Goal: Task Accomplishment & Management: Complete application form

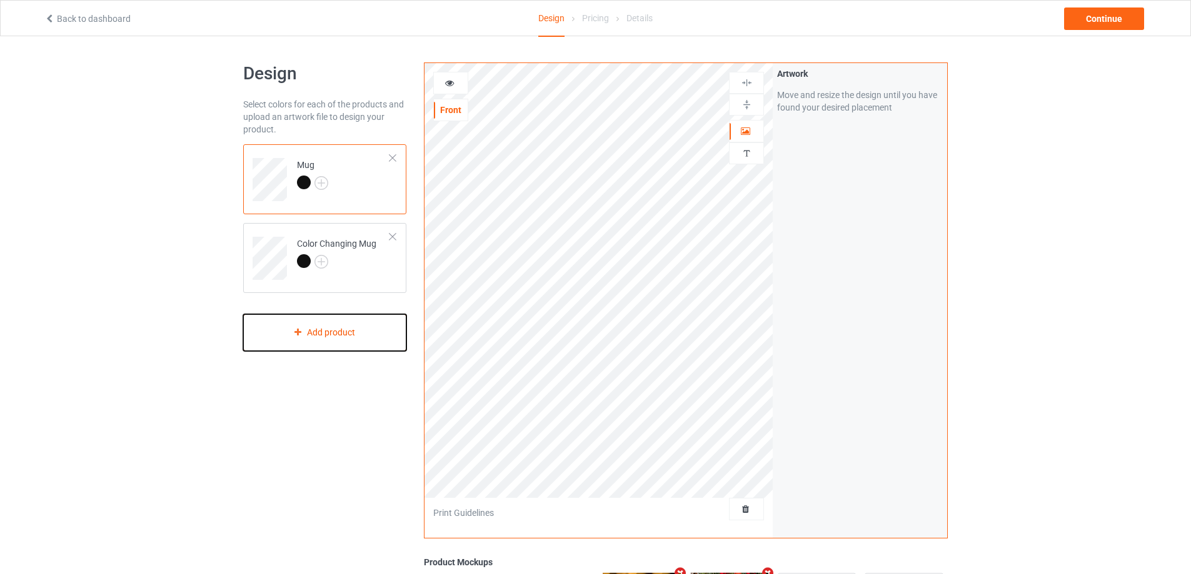
click at [361, 324] on div "Add product" at bounding box center [324, 332] width 163 height 37
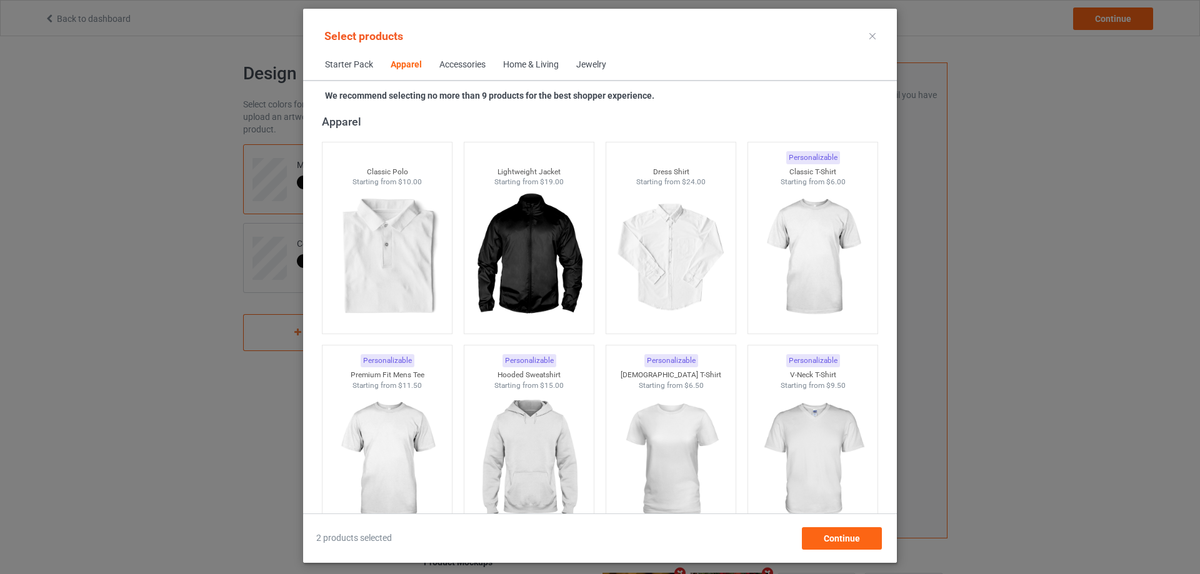
click at [528, 64] on div "Home & Living" at bounding box center [531, 65] width 56 height 13
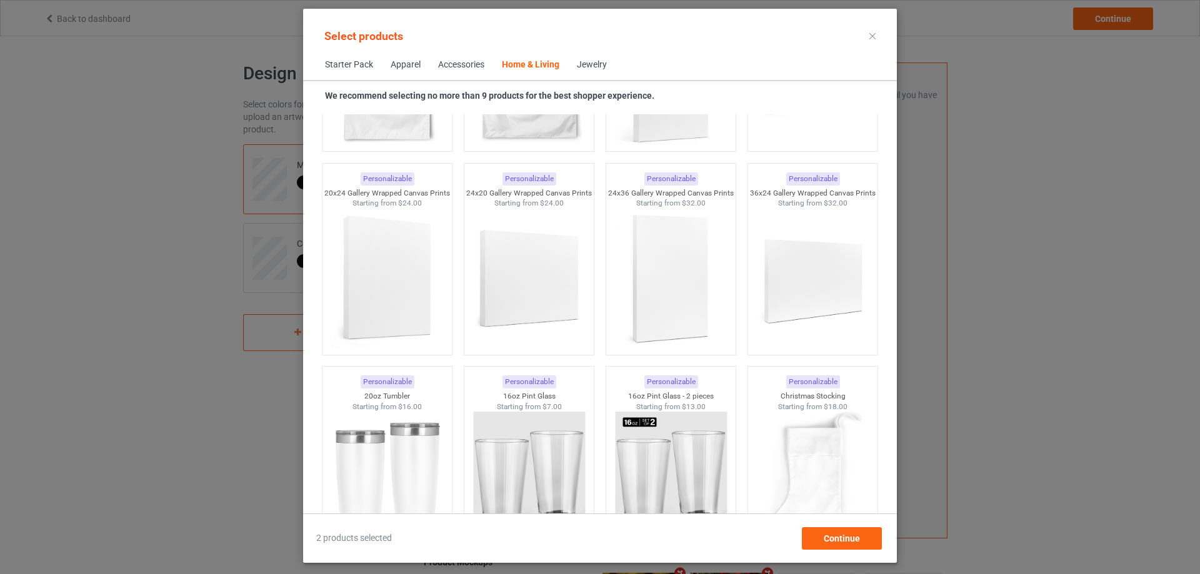
scroll to position [9325, 0]
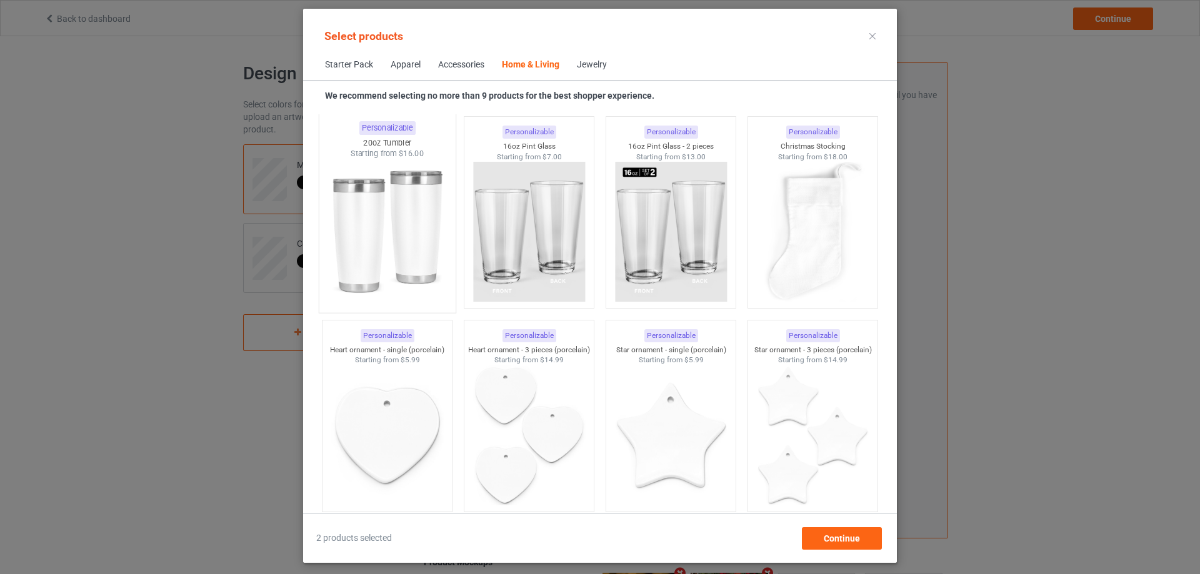
click at [396, 223] on img at bounding box center [387, 232] width 118 height 147
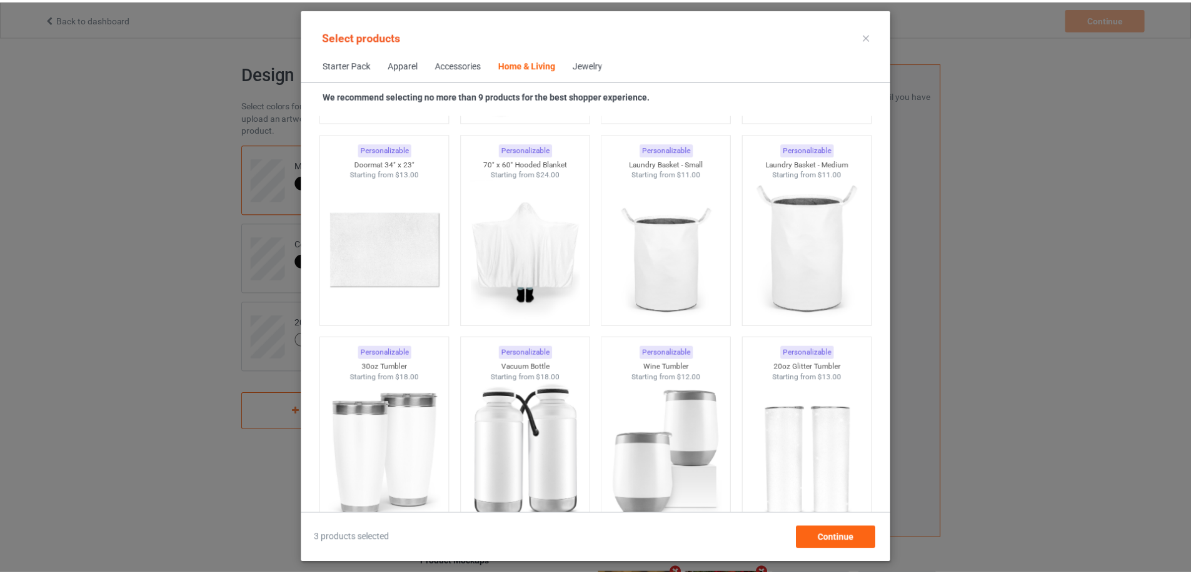
scroll to position [10576, 0]
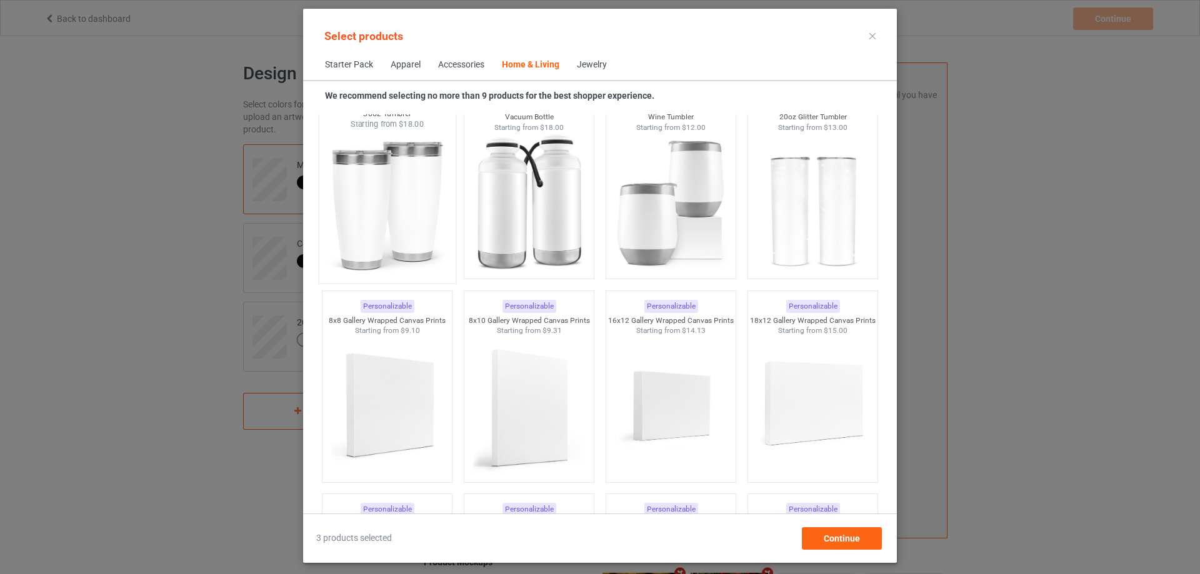
click at [381, 203] on img at bounding box center [387, 203] width 118 height 147
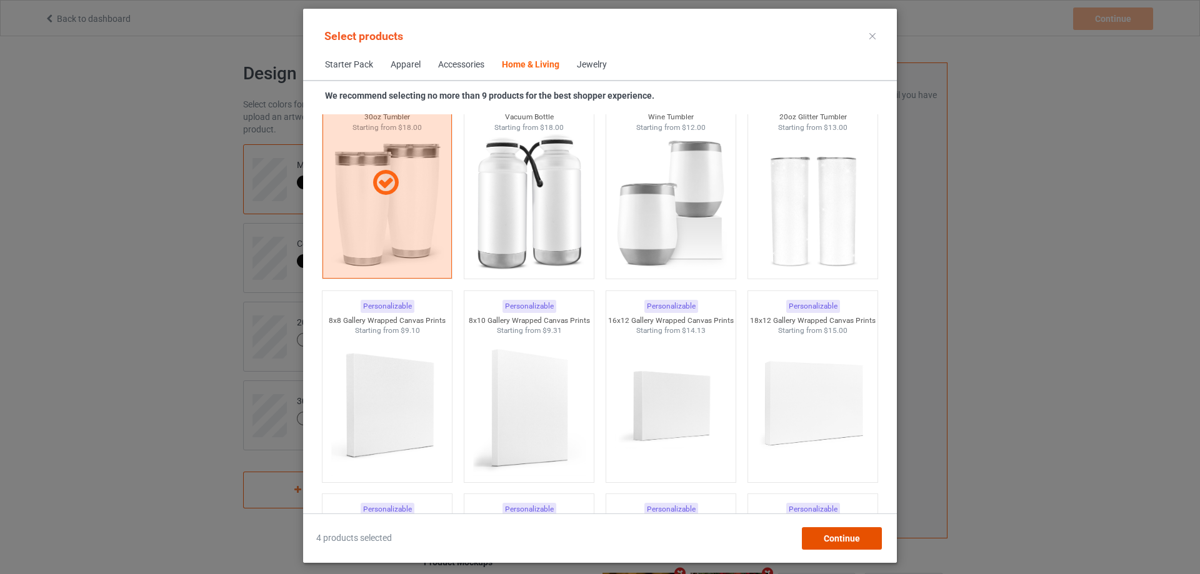
click at [836, 540] on span "Continue" at bounding box center [842, 539] width 36 height 10
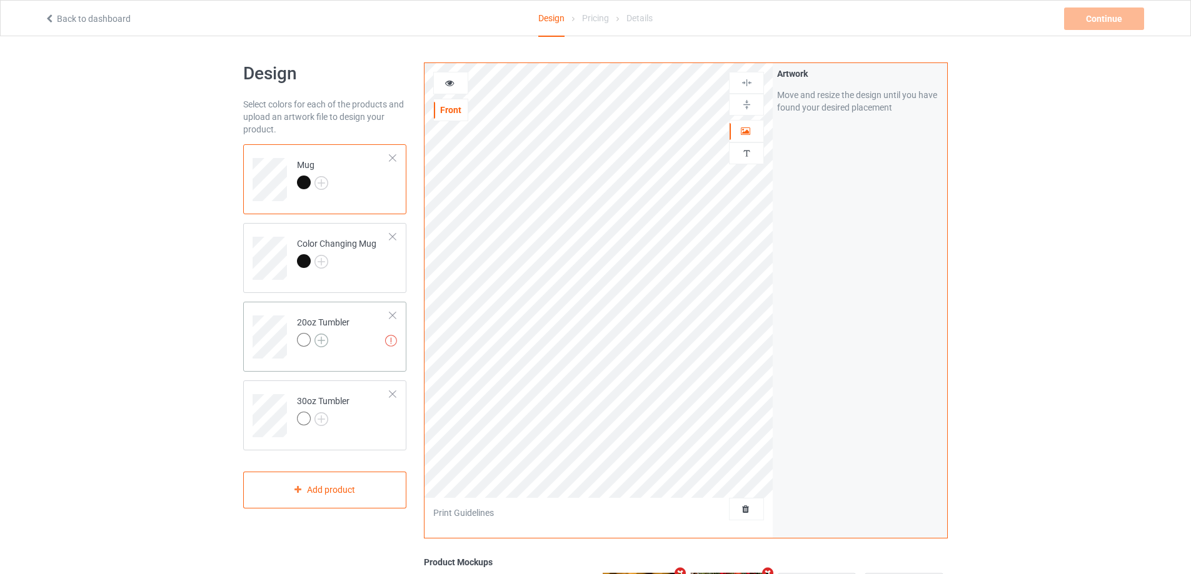
click at [327, 341] on img at bounding box center [321, 341] width 14 height 14
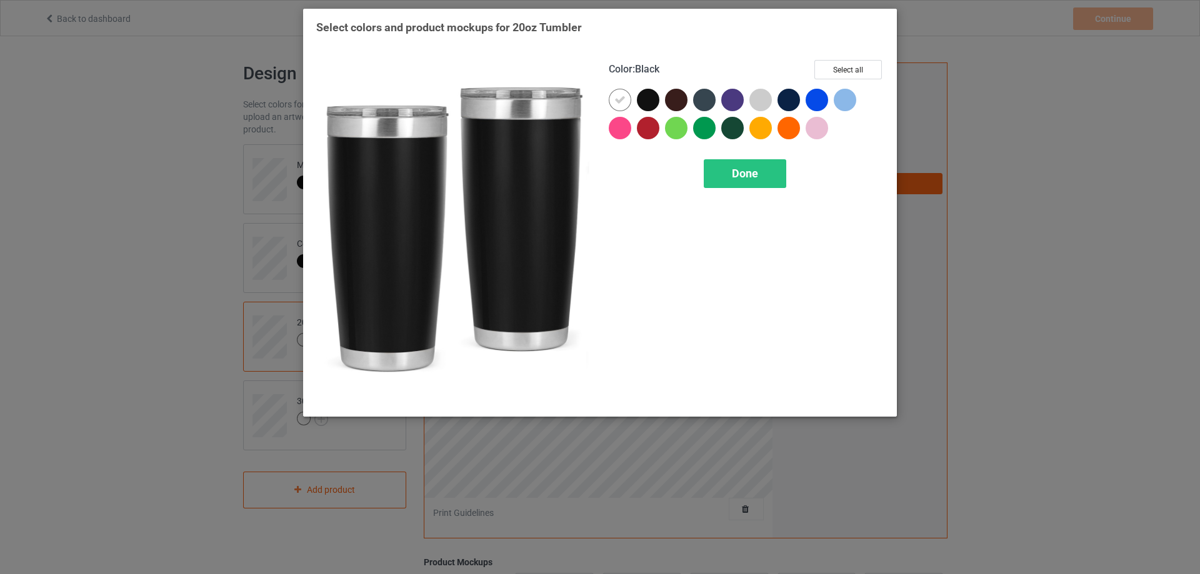
click at [641, 99] on div at bounding box center [648, 100] width 23 height 23
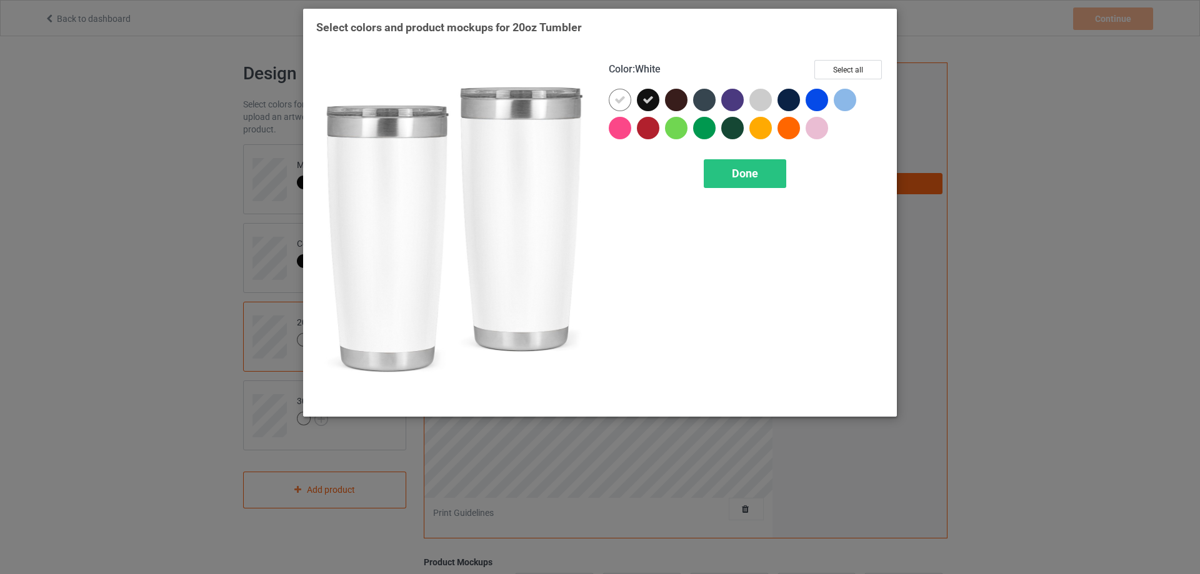
click at [623, 99] on icon at bounding box center [619, 99] width 11 height 11
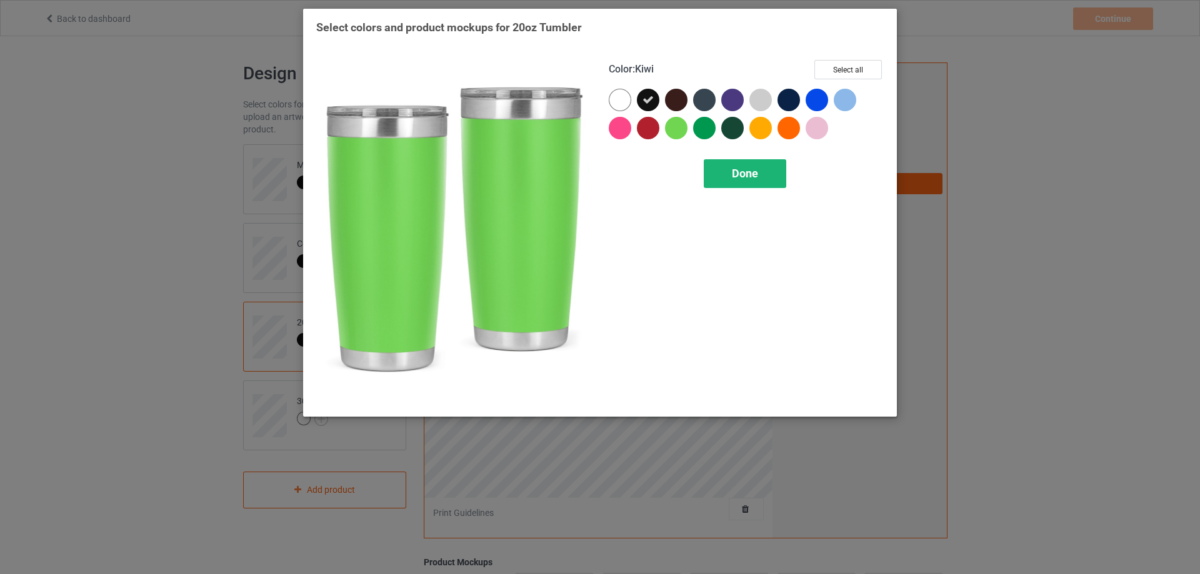
click at [731, 179] on div "Done" at bounding box center [745, 173] width 83 height 29
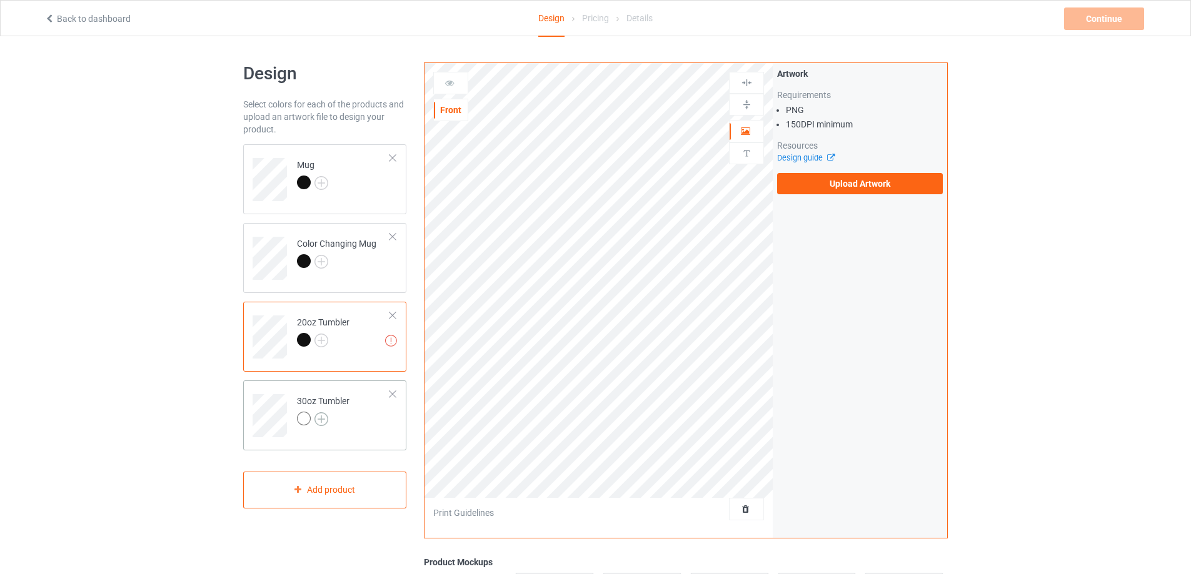
click at [321, 419] on img at bounding box center [321, 420] width 14 height 14
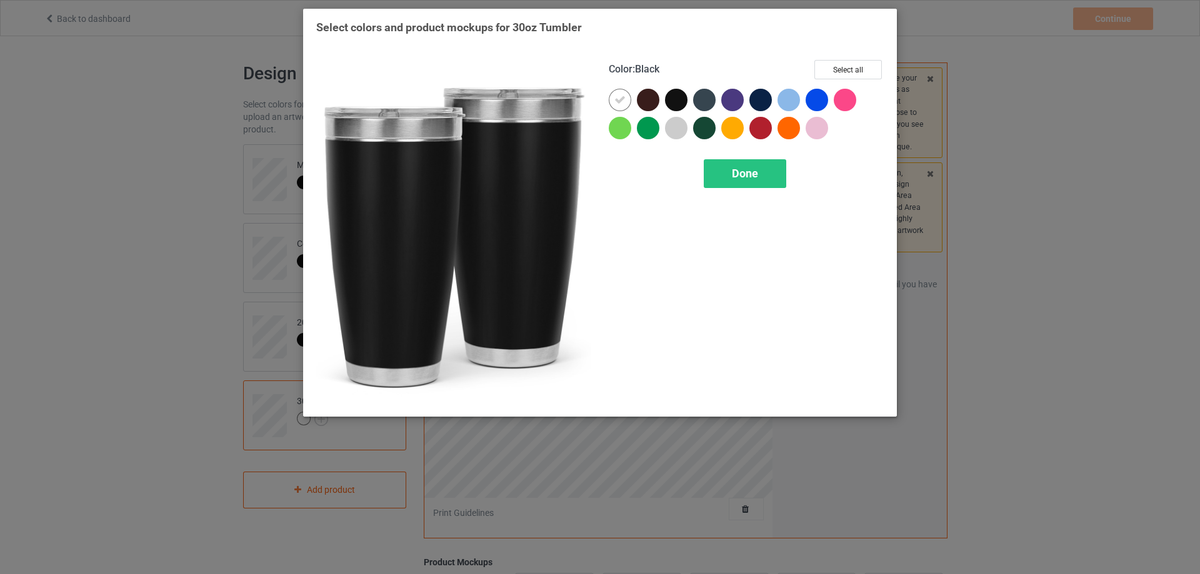
click at [679, 99] on div at bounding box center [676, 100] width 23 height 23
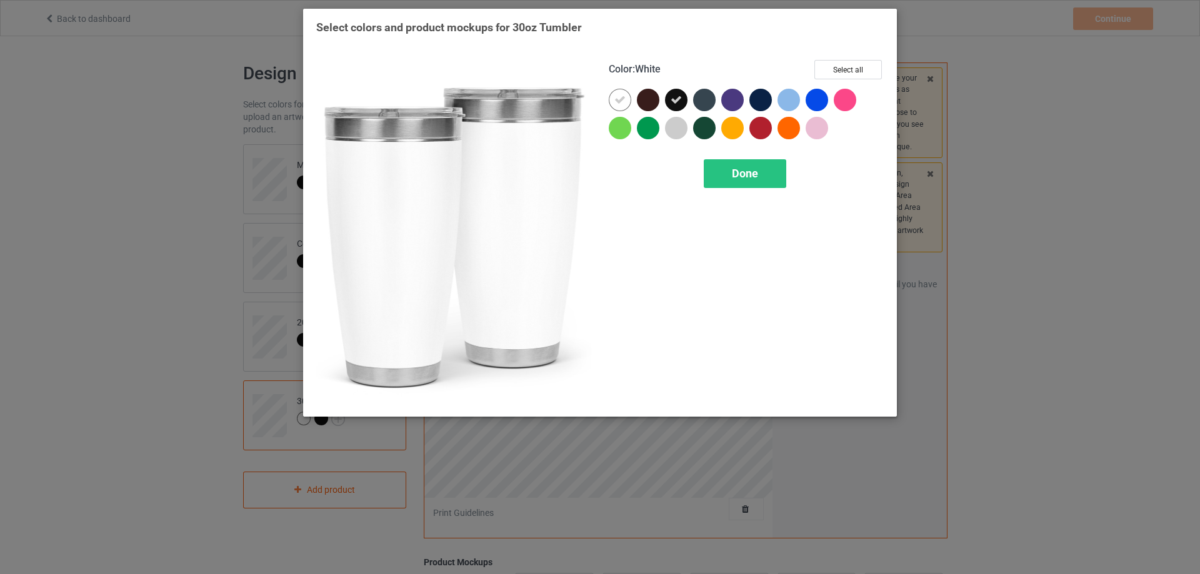
click at [619, 101] on icon at bounding box center [619, 99] width 11 height 11
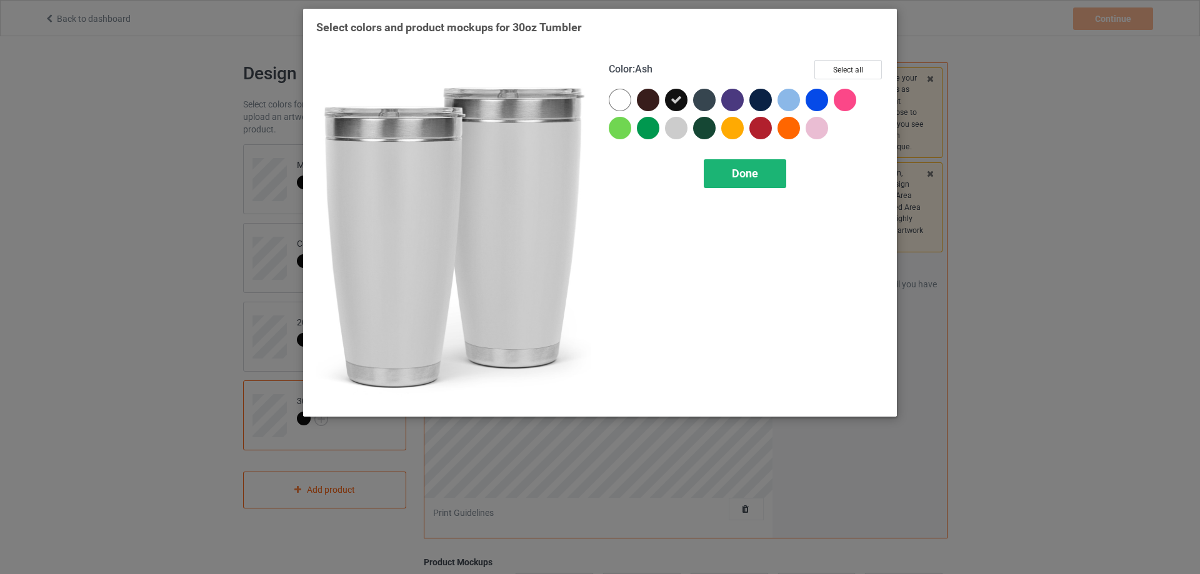
click at [718, 178] on div "Done" at bounding box center [745, 173] width 83 height 29
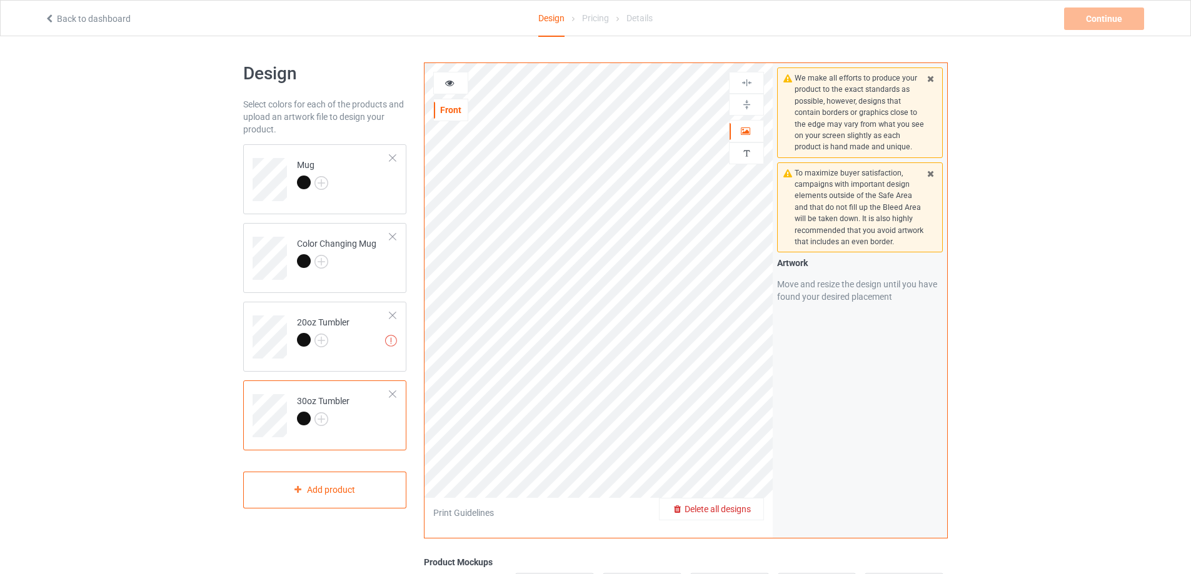
click at [753, 508] on div "Delete all designs" at bounding box center [711, 509] width 104 height 13
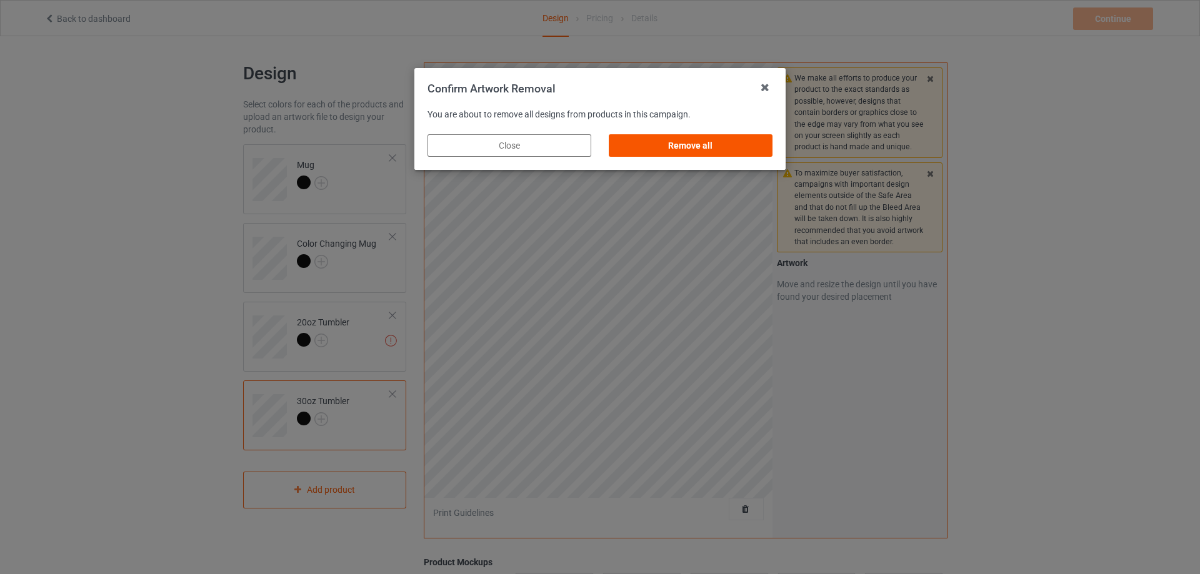
click at [666, 148] on div "Remove all" at bounding box center [691, 145] width 164 height 23
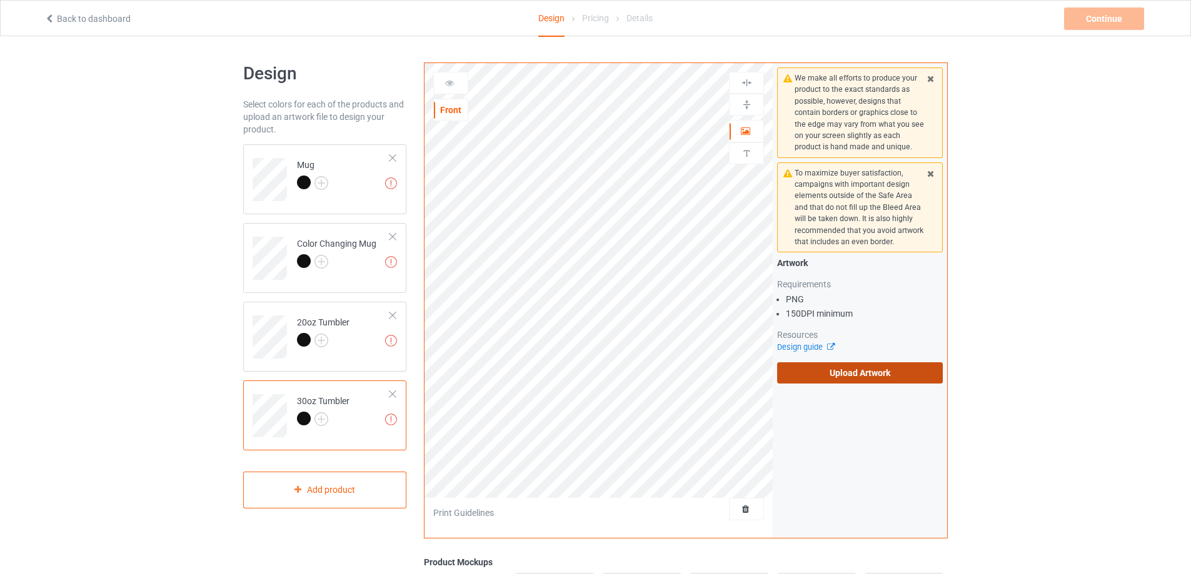
click at [871, 374] on label "Upload Artwork" at bounding box center [860, 373] width 166 height 21
click at [0, 0] on input "Upload Artwork" at bounding box center [0, 0] width 0 height 0
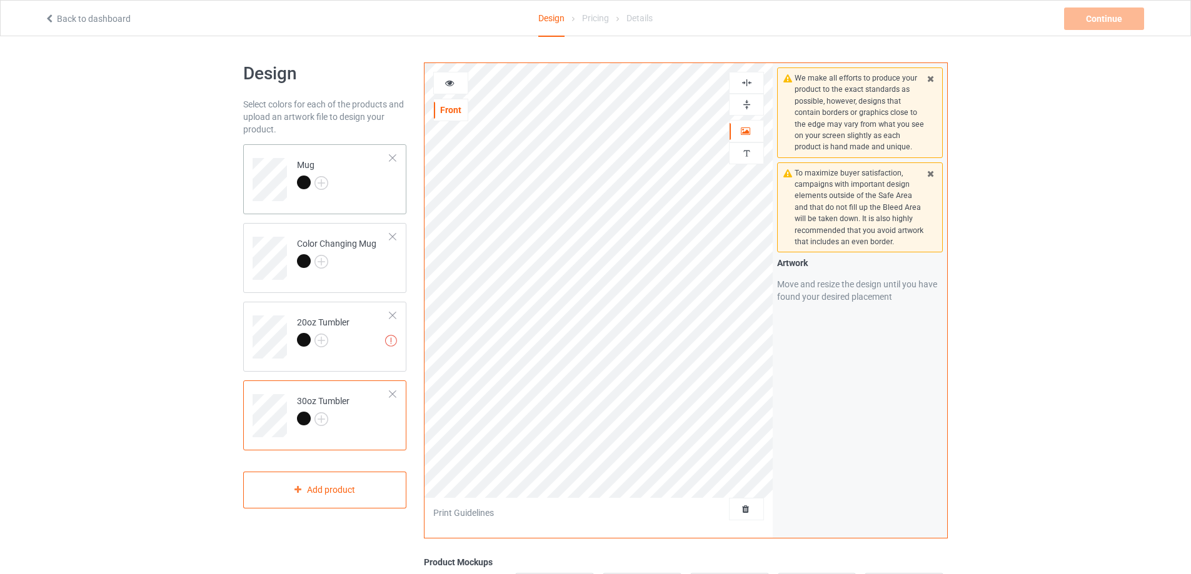
click at [374, 187] on td "Mug" at bounding box center [343, 175] width 107 height 52
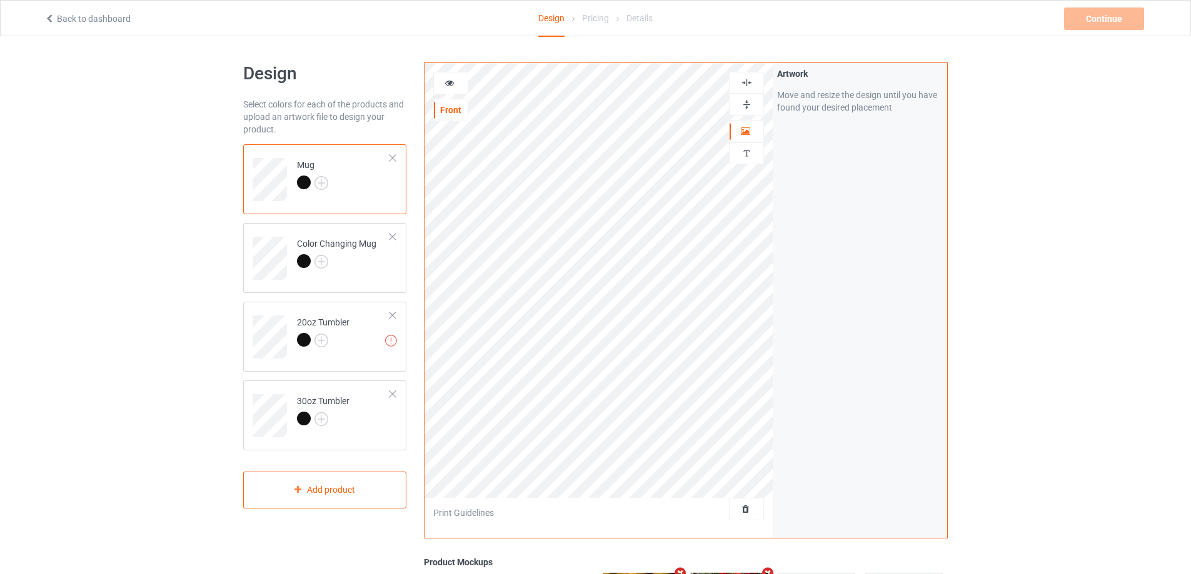
click at [448, 83] on icon at bounding box center [449, 81] width 11 height 9
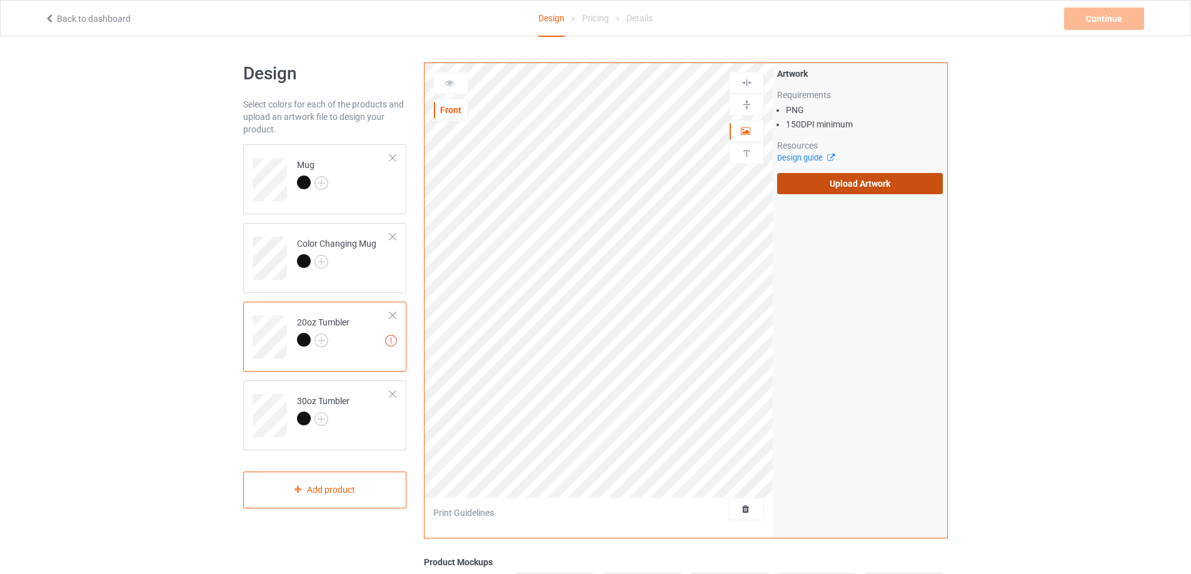
click at [853, 186] on label "Upload Artwork" at bounding box center [860, 183] width 166 height 21
click at [0, 0] on input "Upload Artwork" at bounding box center [0, 0] width 0 height 0
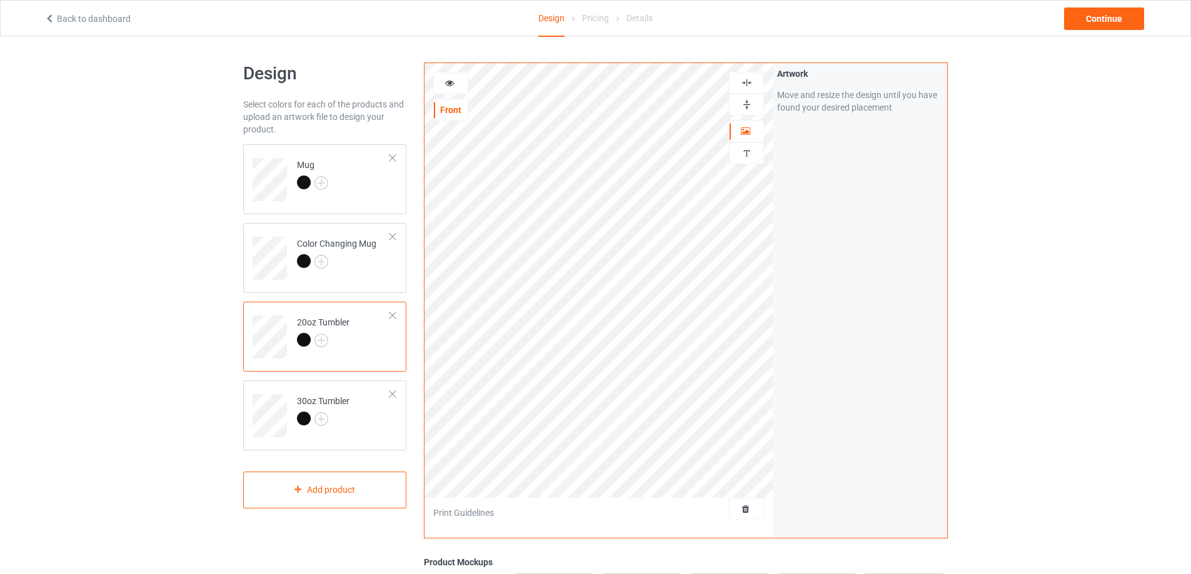
click at [452, 86] on icon at bounding box center [449, 81] width 11 height 9
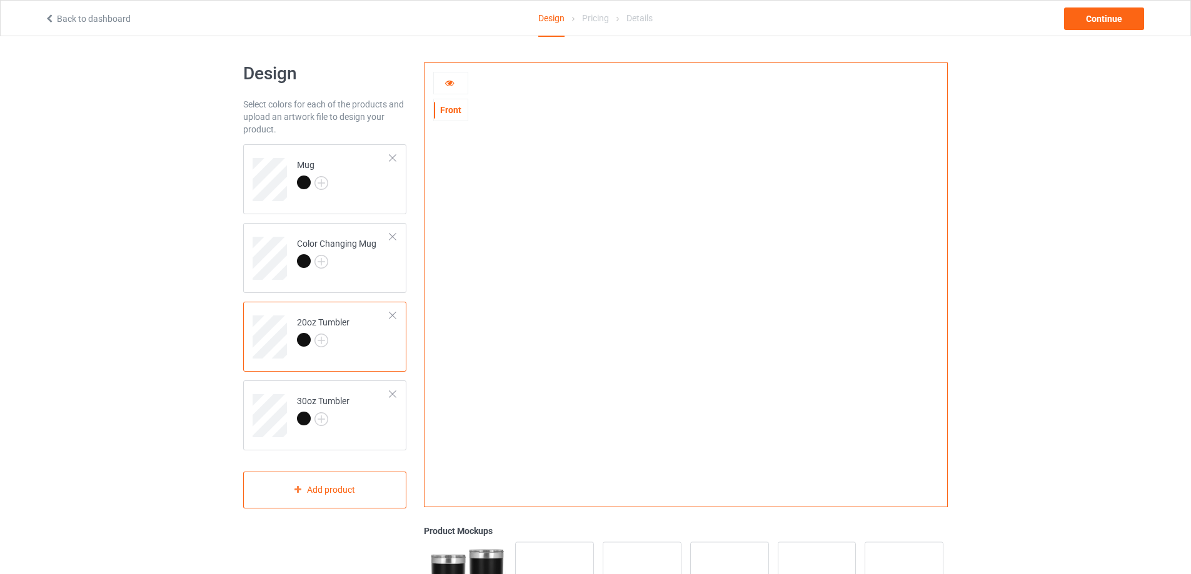
click at [456, 82] on div at bounding box center [451, 83] width 34 height 13
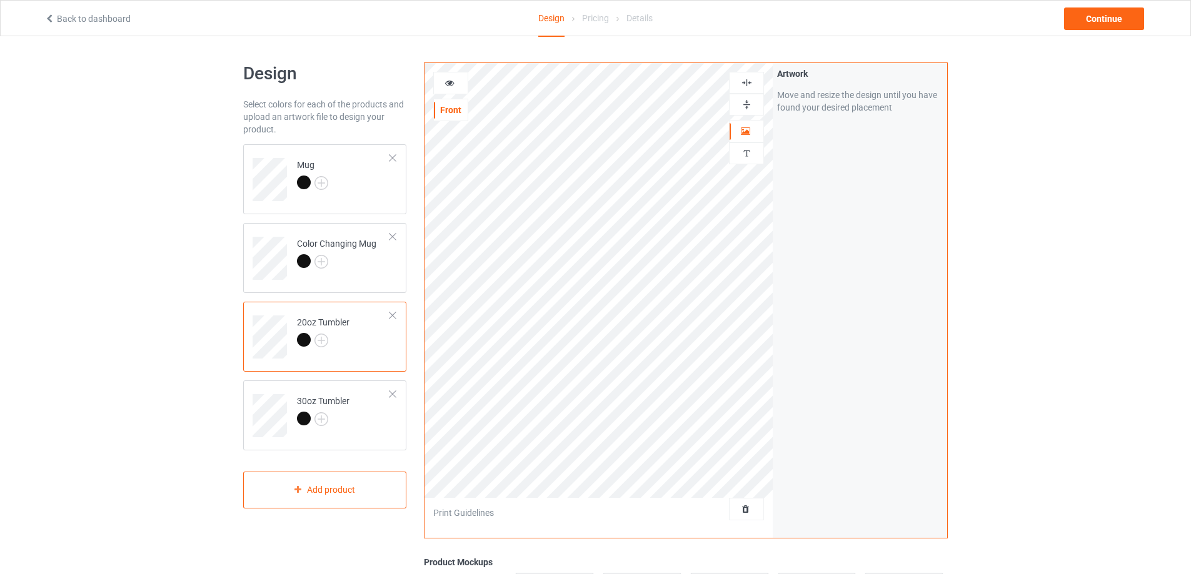
click at [455, 84] on div at bounding box center [451, 83] width 34 height 13
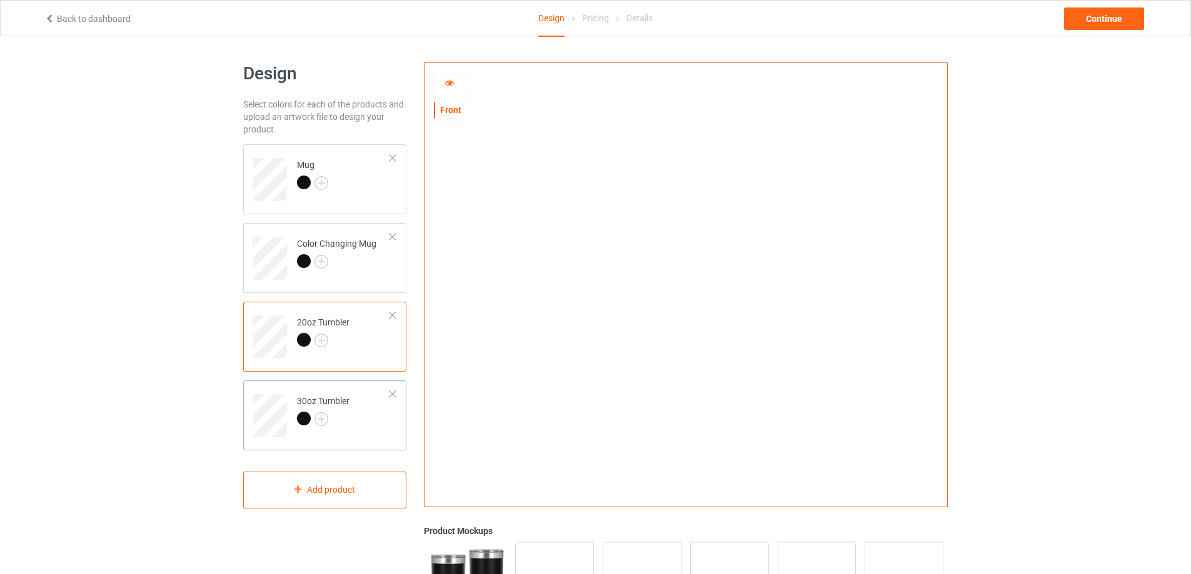
click at [351, 422] on td "30oz Tumbler" at bounding box center [343, 412] width 107 height 52
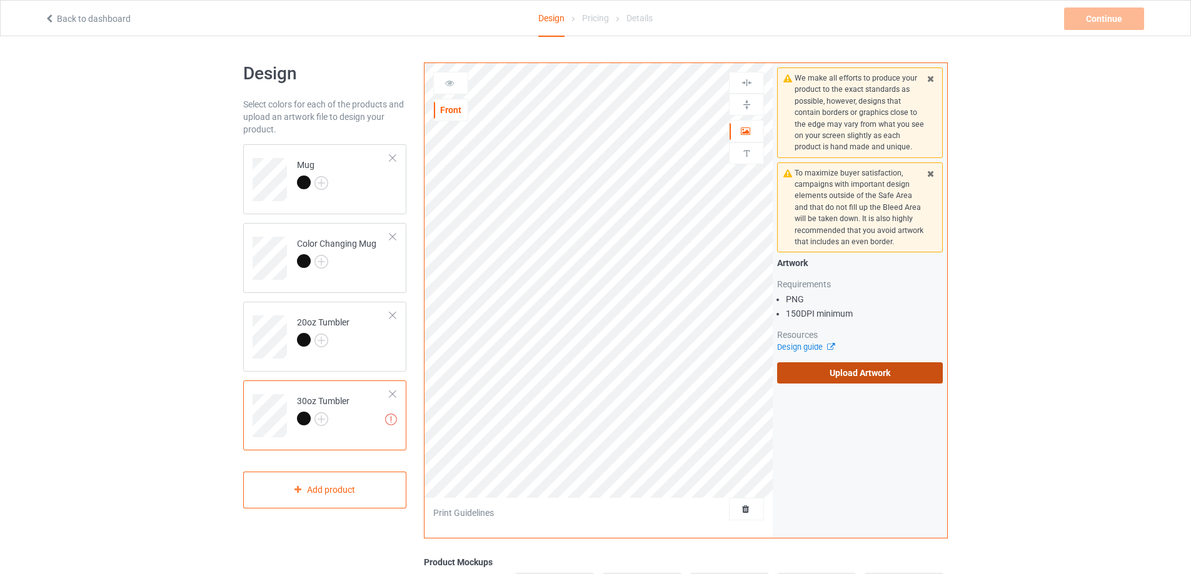
click at [854, 371] on label "Upload Artwork" at bounding box center [860, 373] width 166 height 21
click at [0, 0] on input "Upload Artwork" at bounding box center [0, 0] width 0 height 0
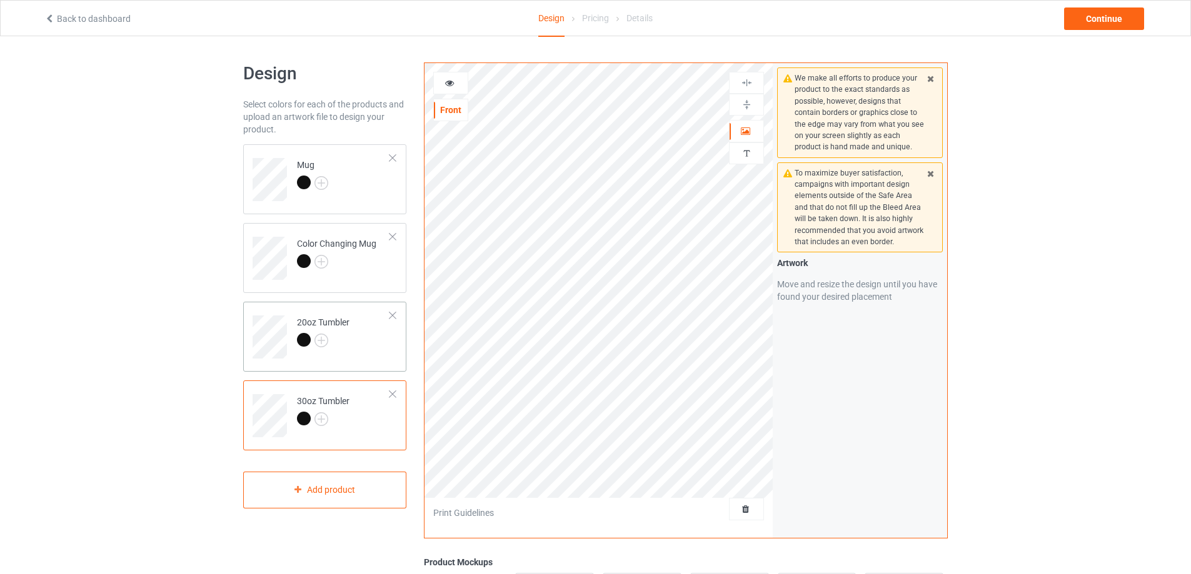
click at [373, 349] on td "20oz Tumbler" at bounding box center [343, 333] width 107 height 52
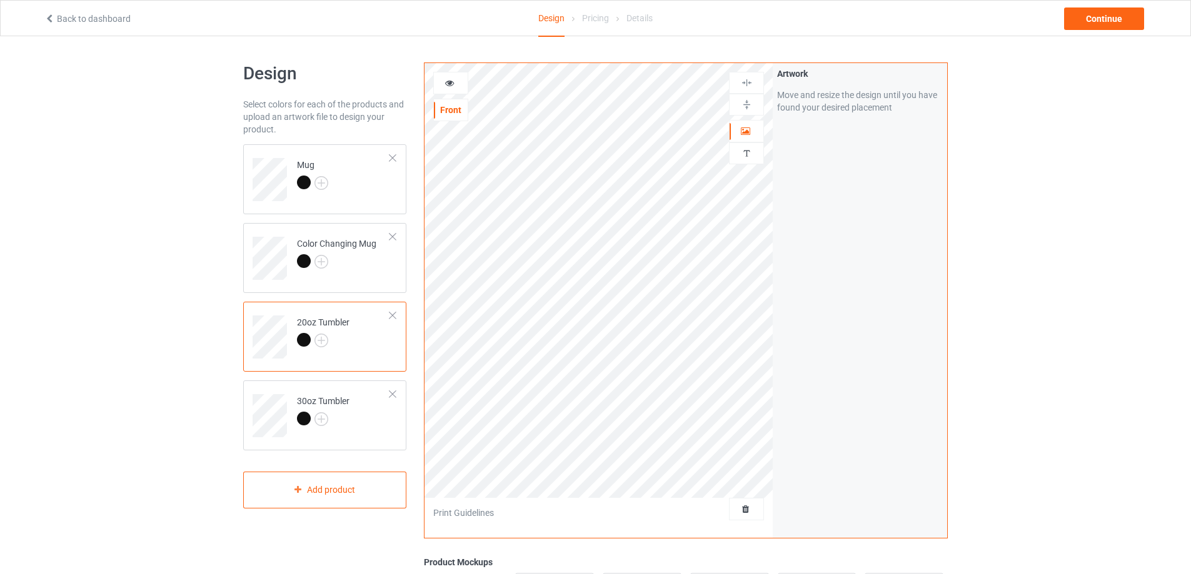
click at [449, 79] on icon at bounding box center [449, 81] width 11 height 9
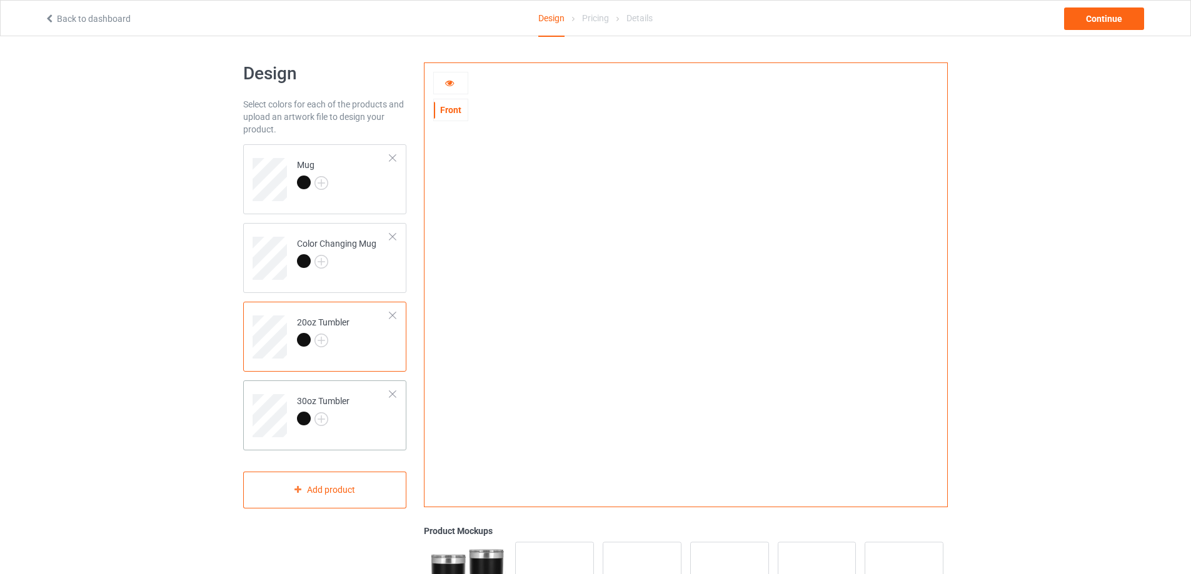
click at [270, 391] on td at bounding box center [272, 412] width 38 height 52
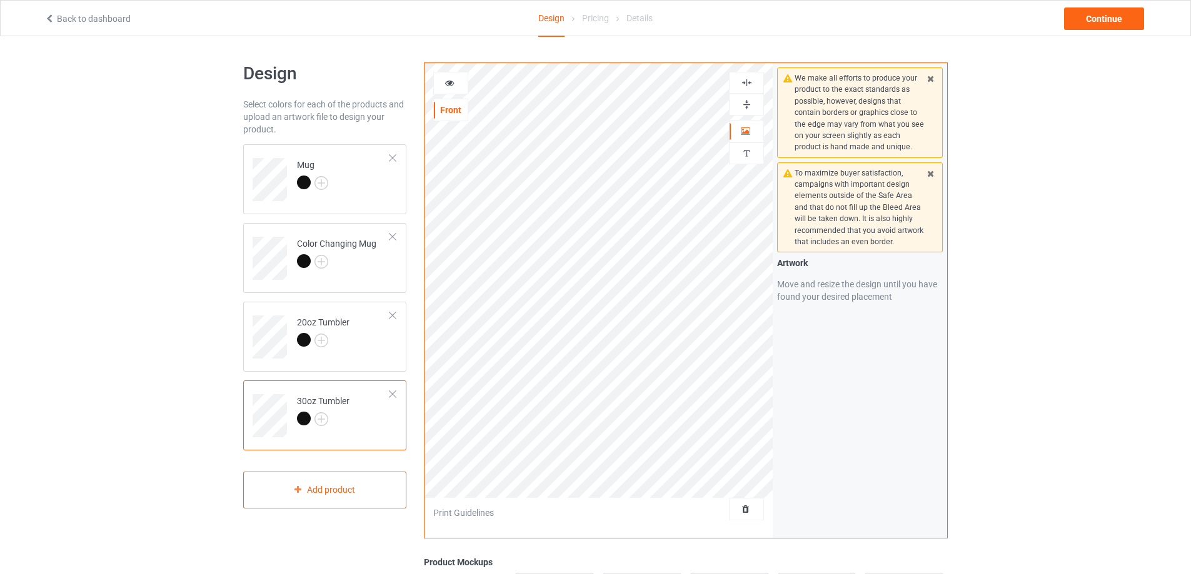
click at [446, 83] on icon at bounding box center [449, 81] width 11 height 9
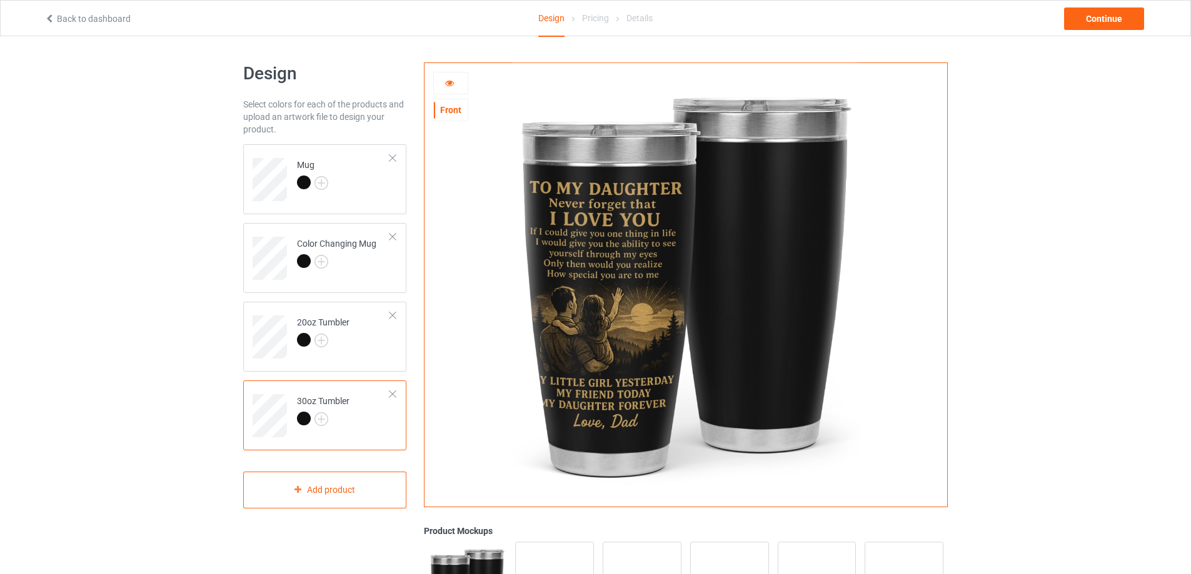
click at [443, 82] on div at bounding box center [451, 83] width 34 height 13
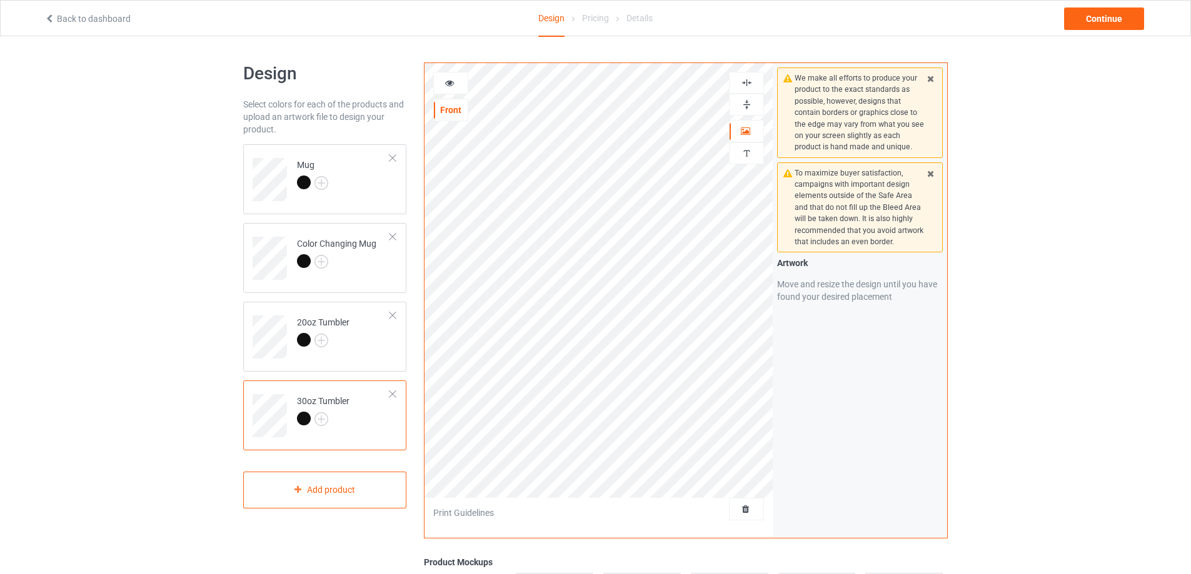
click at [448, 76] on div at bounding box center [450, 83] width 35 height 23
click at [448, 83] on icon at bounding box center [449, 81] width 11 height 9
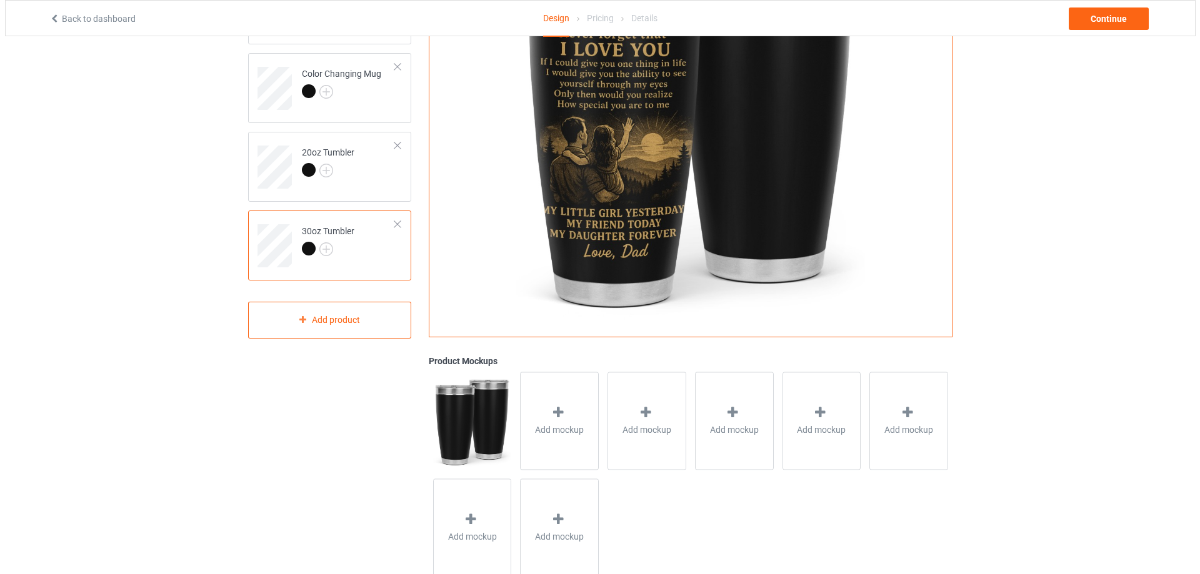
scroll to position [188, 0]
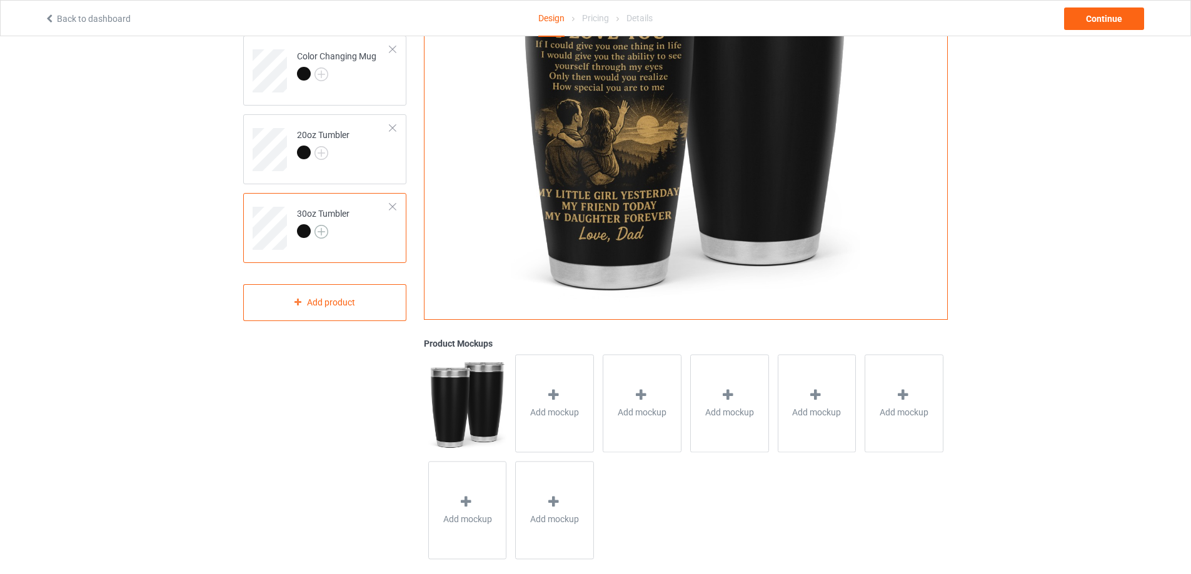
click at [322, 232] on img at bounding box center [321, 232] width 14 height 14
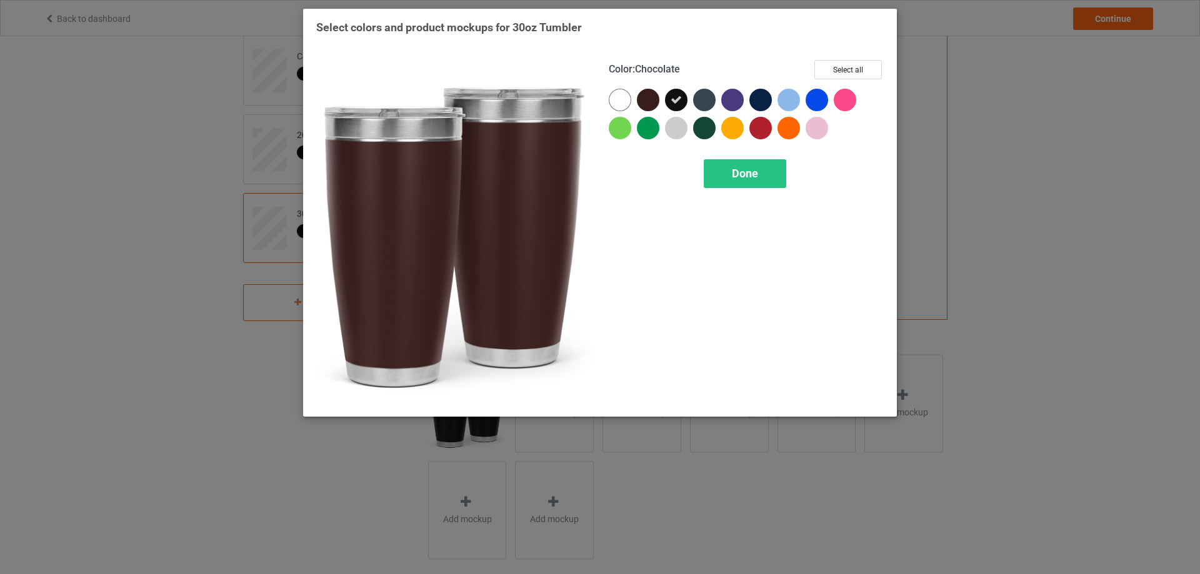
click at [651, 102] on div at bounding box center [648, 100] width 23 height 23
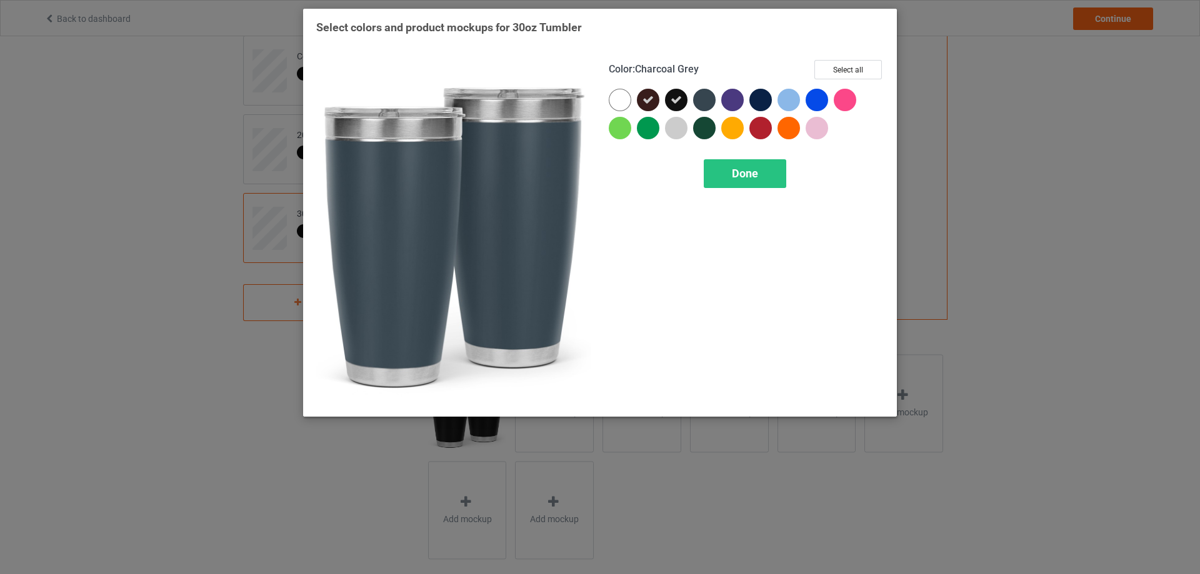
click at [703, 99] on div at bounding box center [704, 100] width 23 height 23
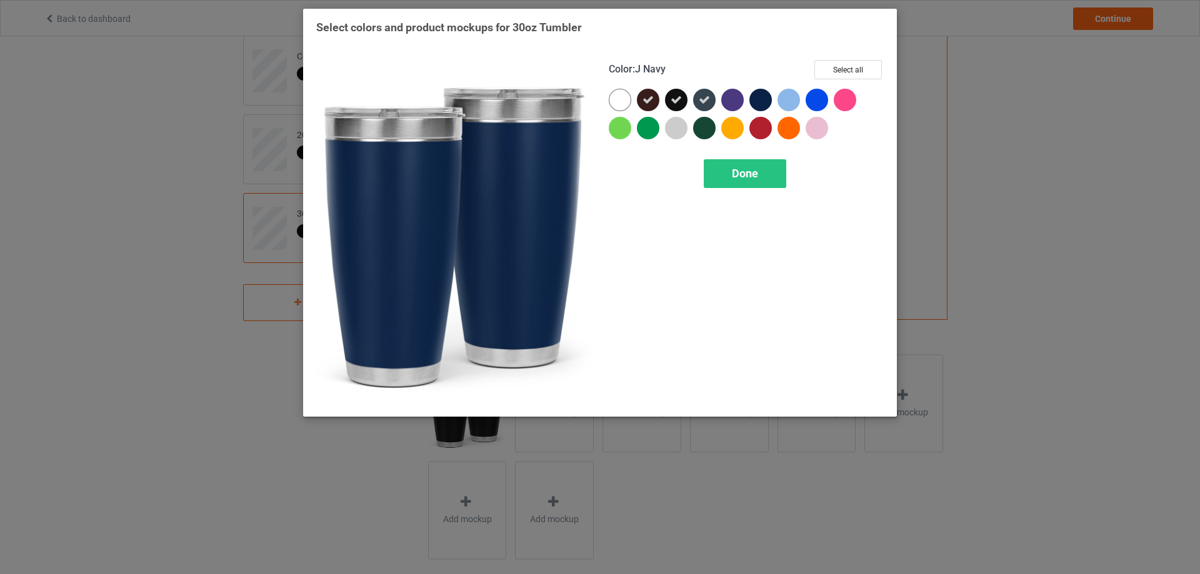
click at [760, 98] on div at bounding box center [760, 100] width 23 height 23
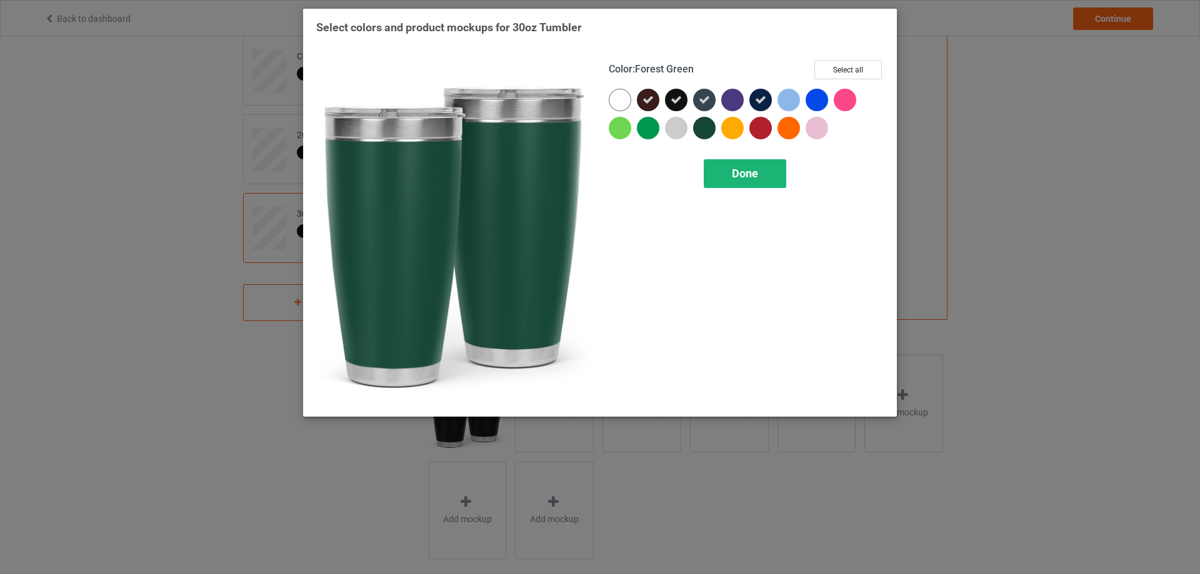
click at [746, 170] on span "Done" at bounding box center [745, 173] width 26 height 13
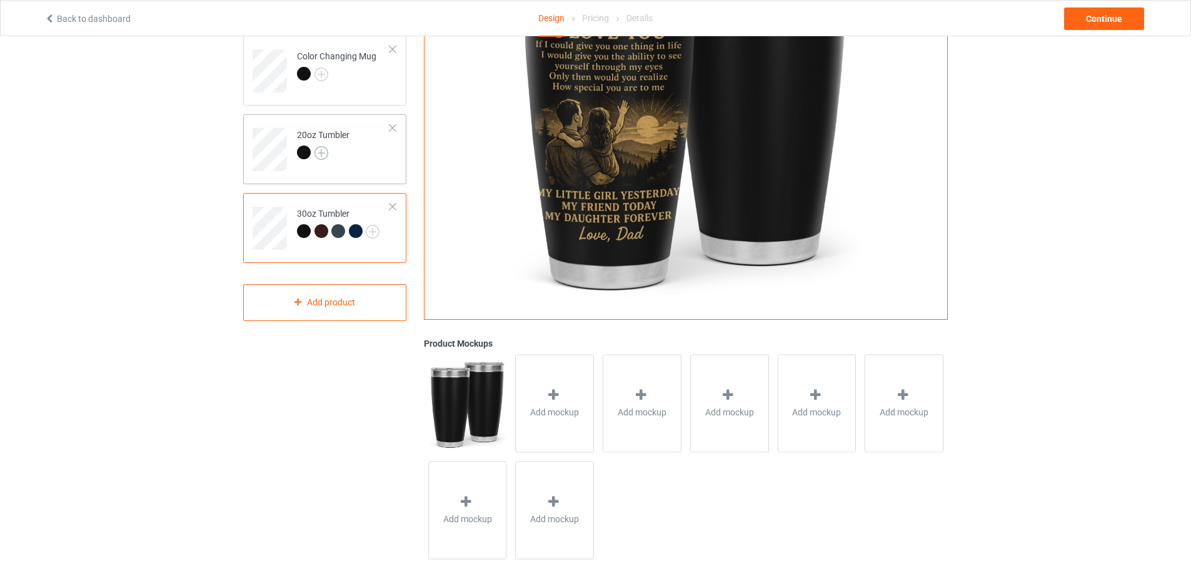
click at [322, 151] on img at bounding box center [321, 153] width 14 height 14
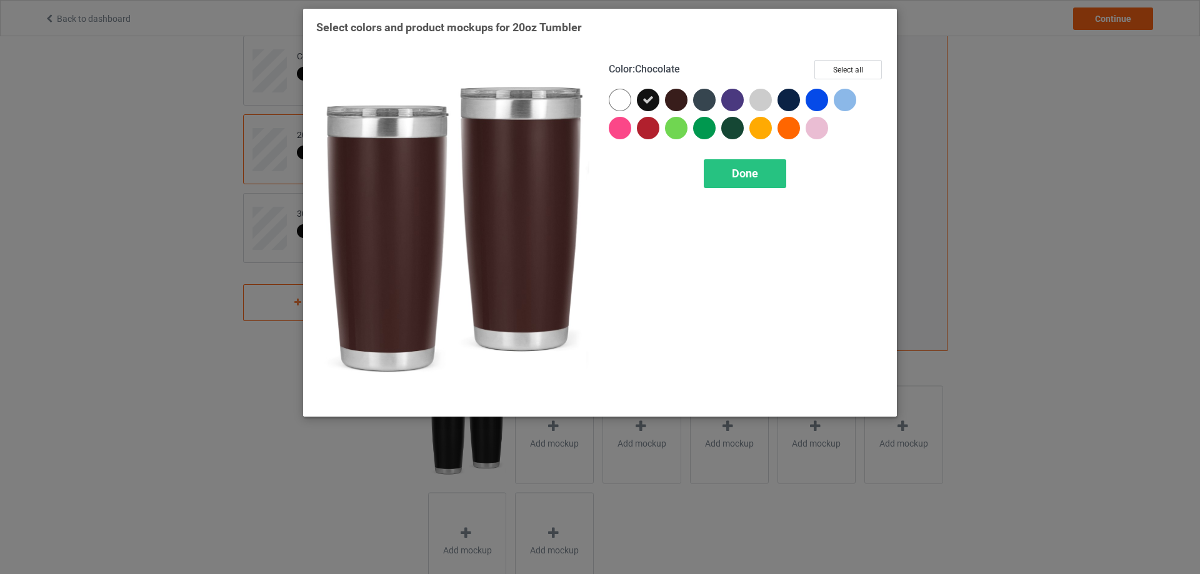
click at [678, 100] on div at bounding box center [676, 100] width 23 height 23
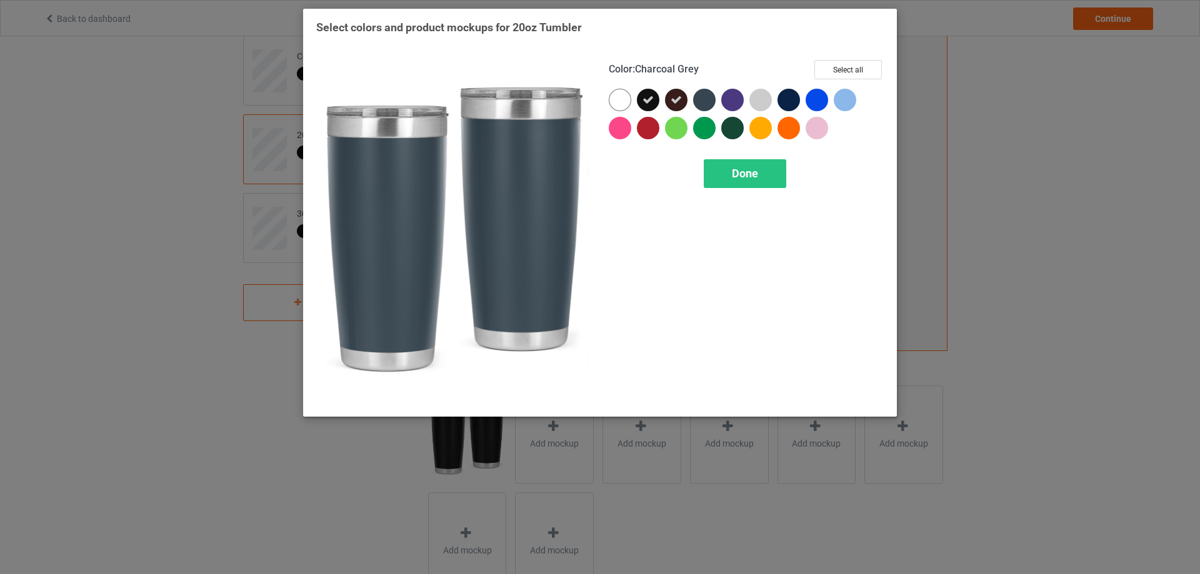
click at [705, 98] on div at bounding box center [704, 100] width 23 height 23
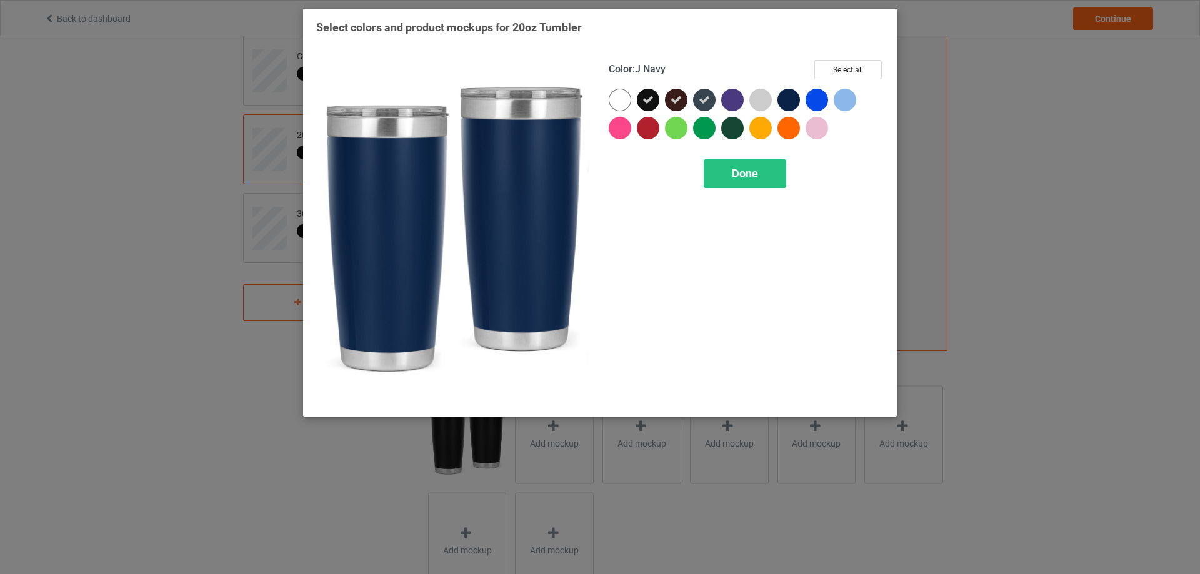
click at [792, 99] on div at bounding box center [789, 100] width 23 height 23
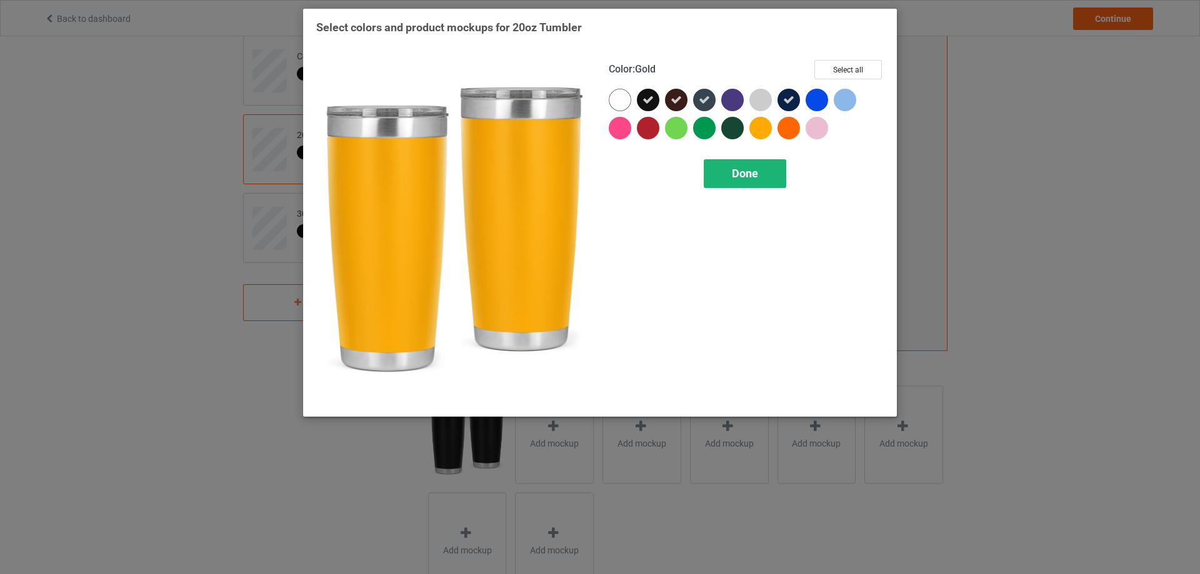
click at [744, 174] on span "Done" at bounding box center [745, 173] width 26 height 13
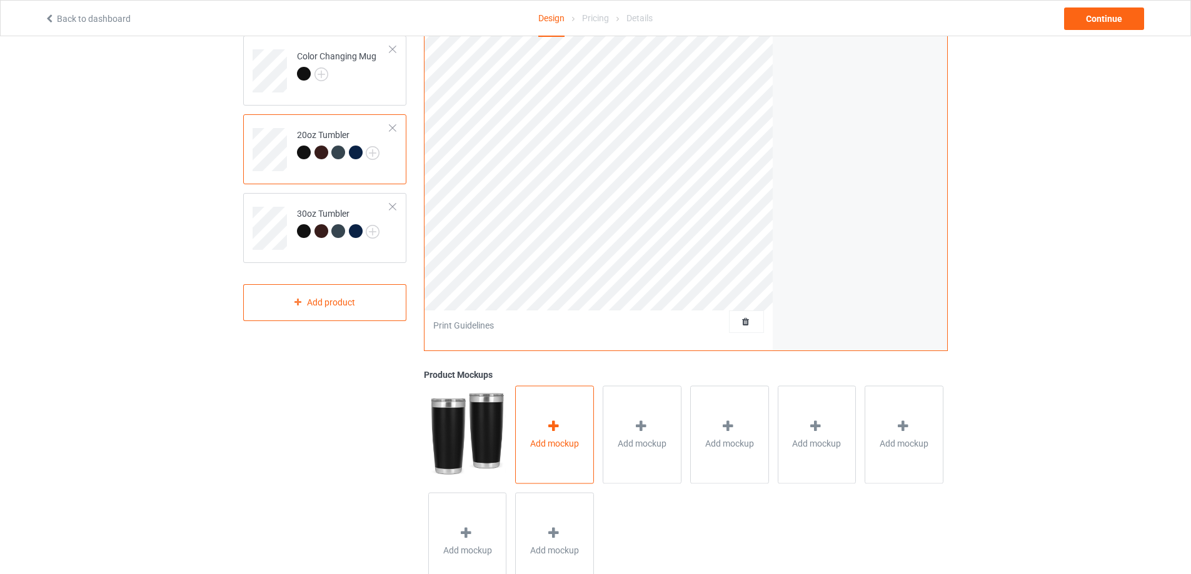
click at [566, 433] on div "Add mockup" at bounding box center [554, 435] width 79 height 98
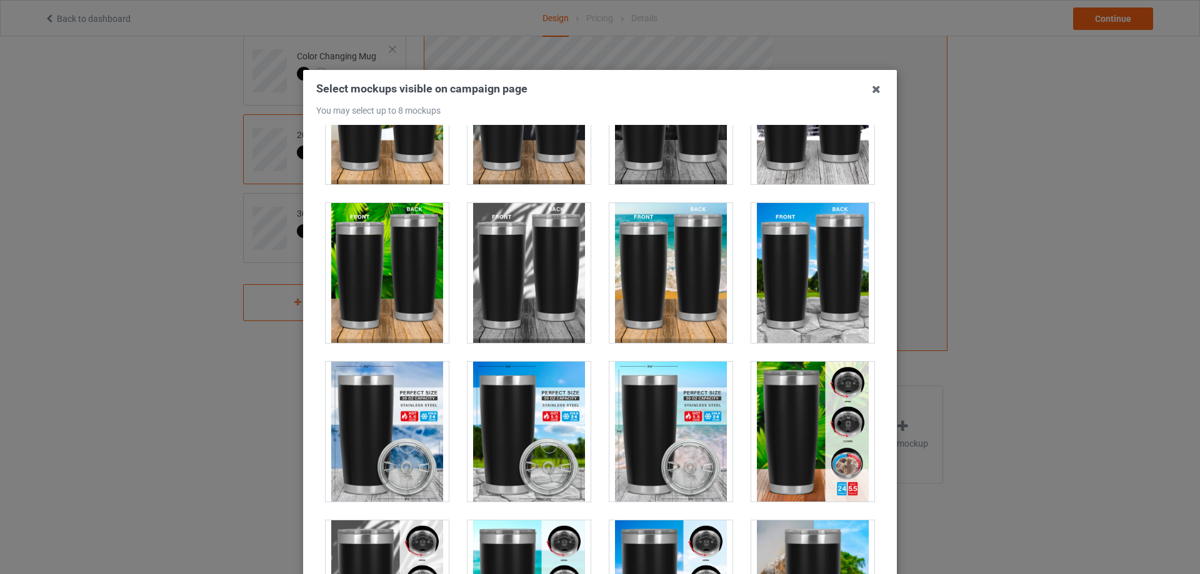
scroll to position [250, 0]
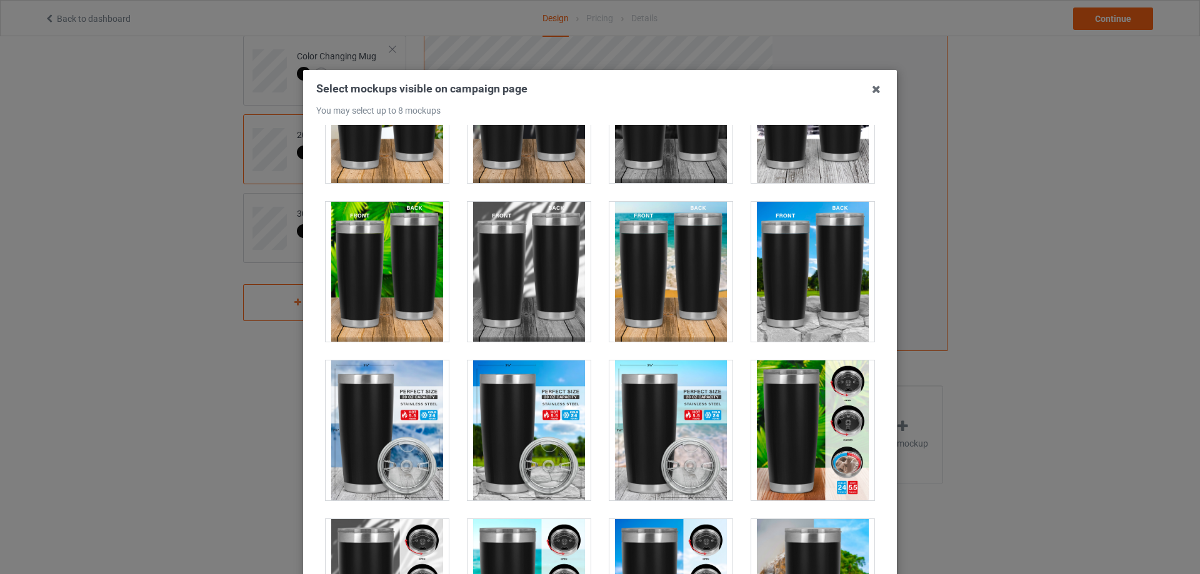
click at [399, 399] on div at bounding box center [387, 431] width 123 height 140
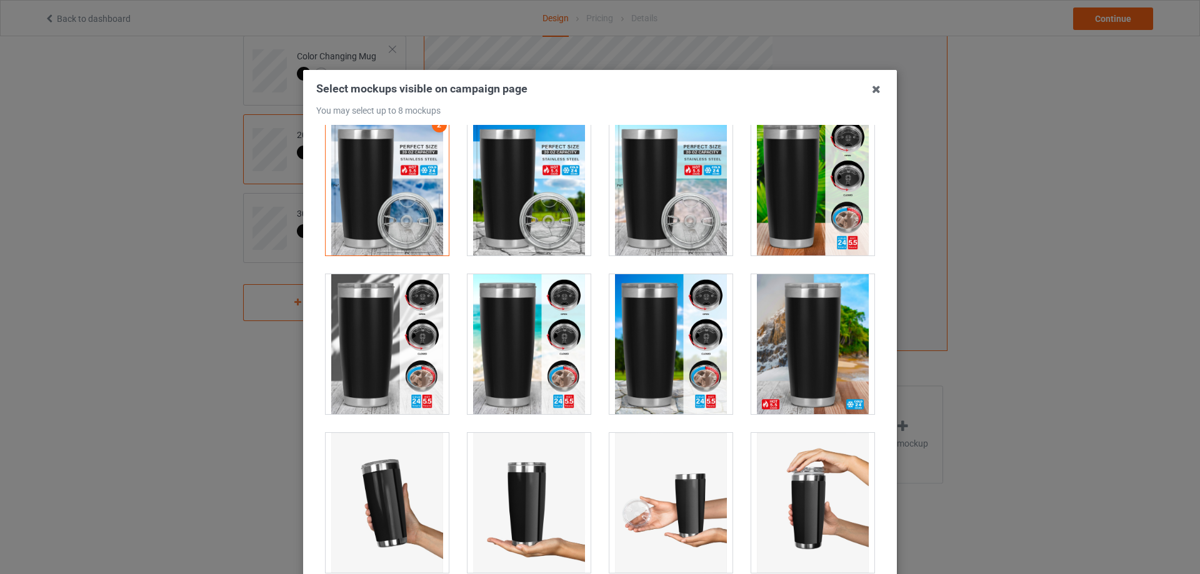
scroll to position [500, 0]
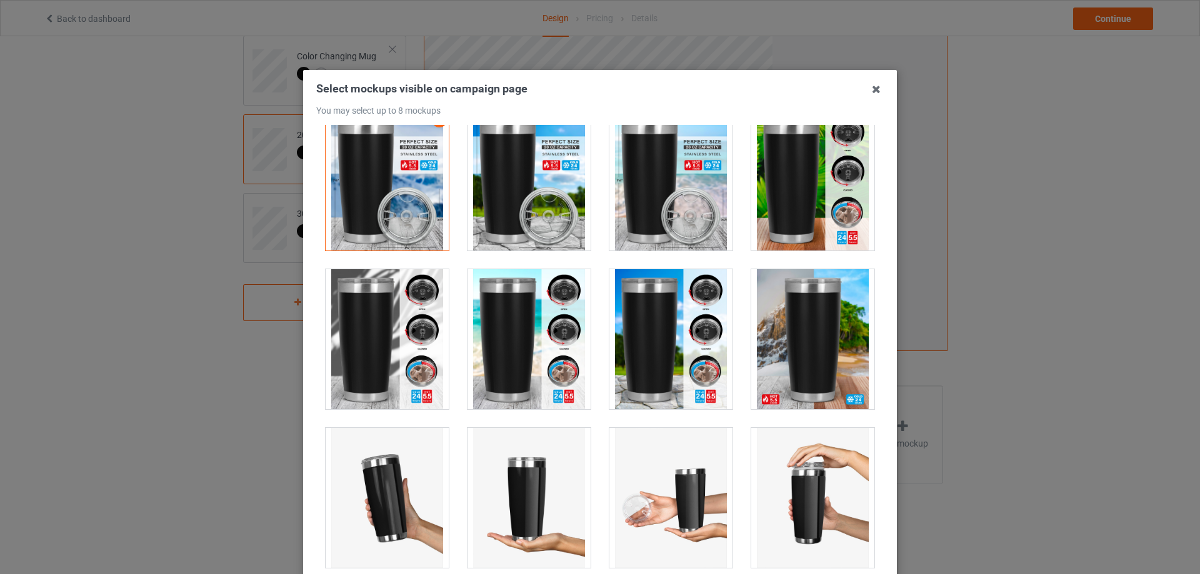
click at [379, 344] on div at bounding box center [387, 339] width 123 height 140
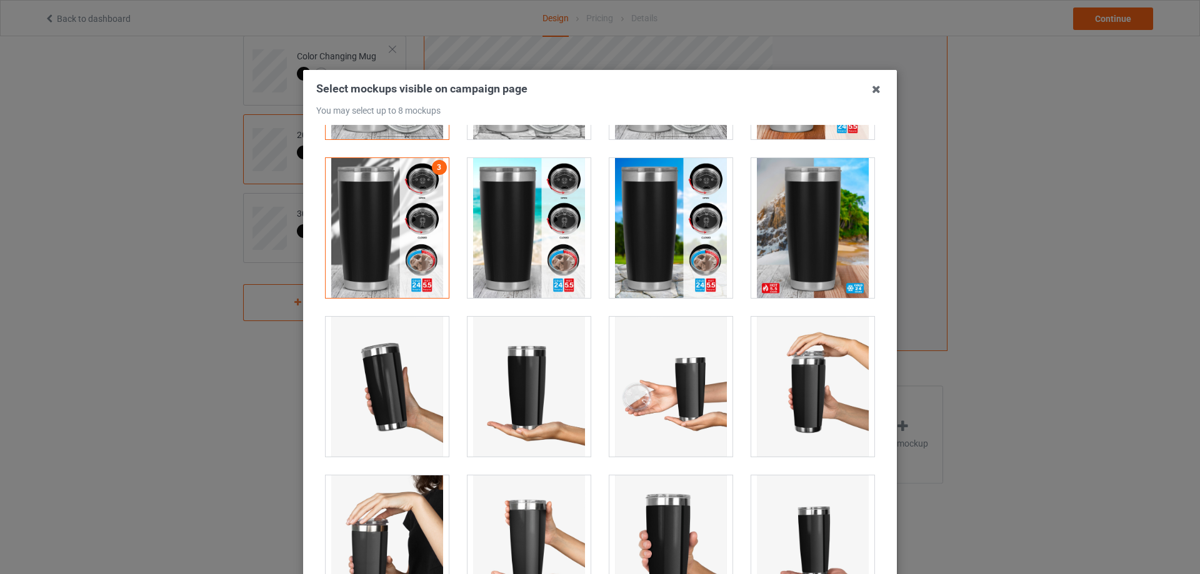
scroll to position [813, 0]
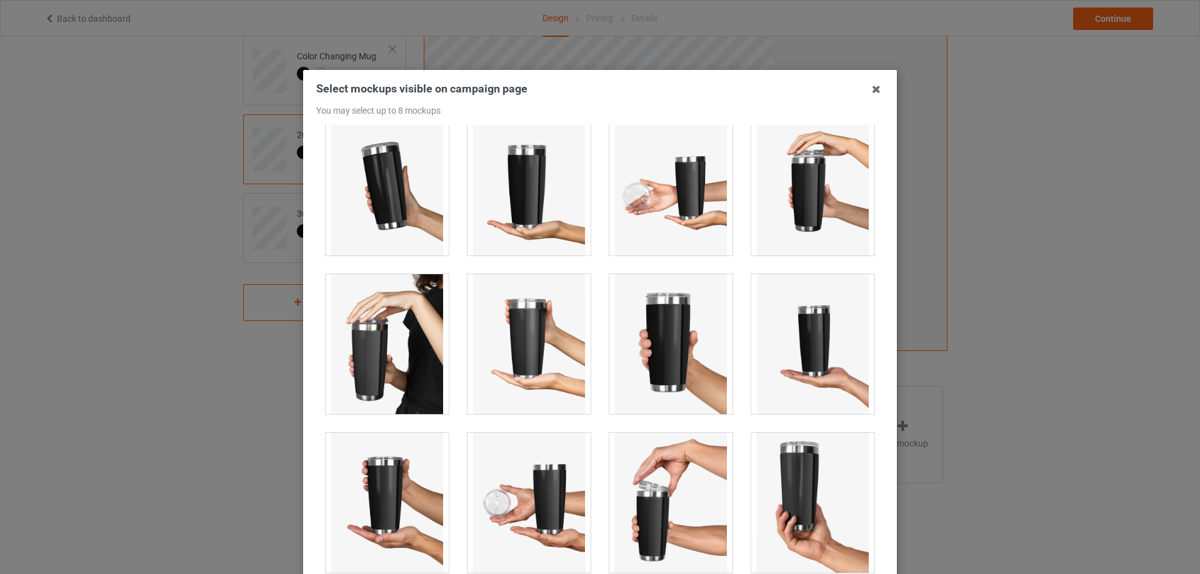
click at [393, 345] on div at bounding box center [387, 344] width 123 height 140
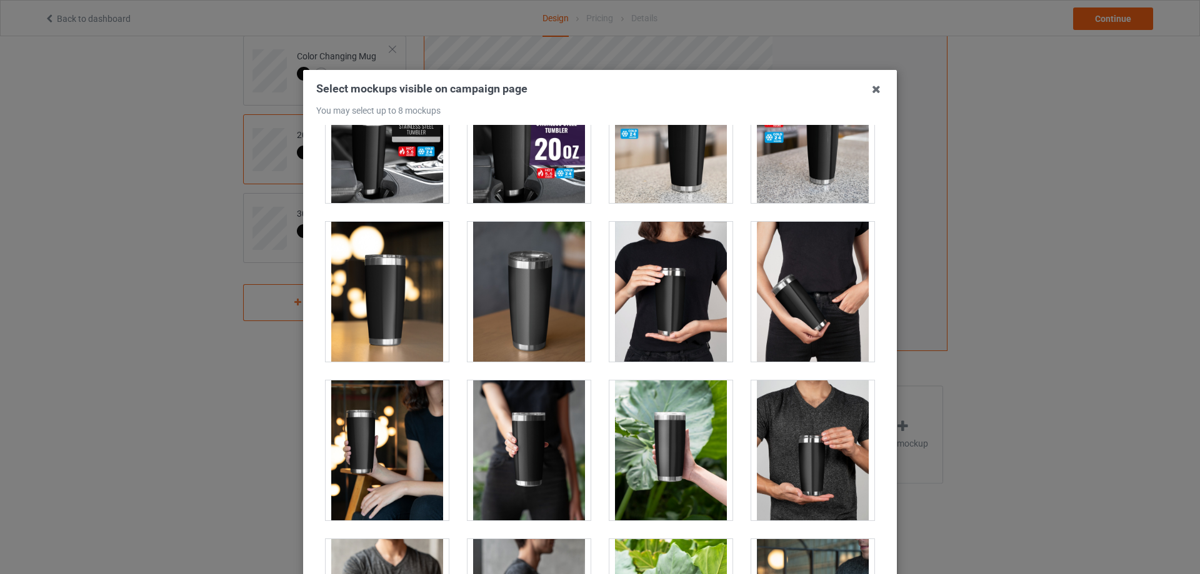
click at [403, 310] on div at bounding box center [387, 292] width 123 height 140
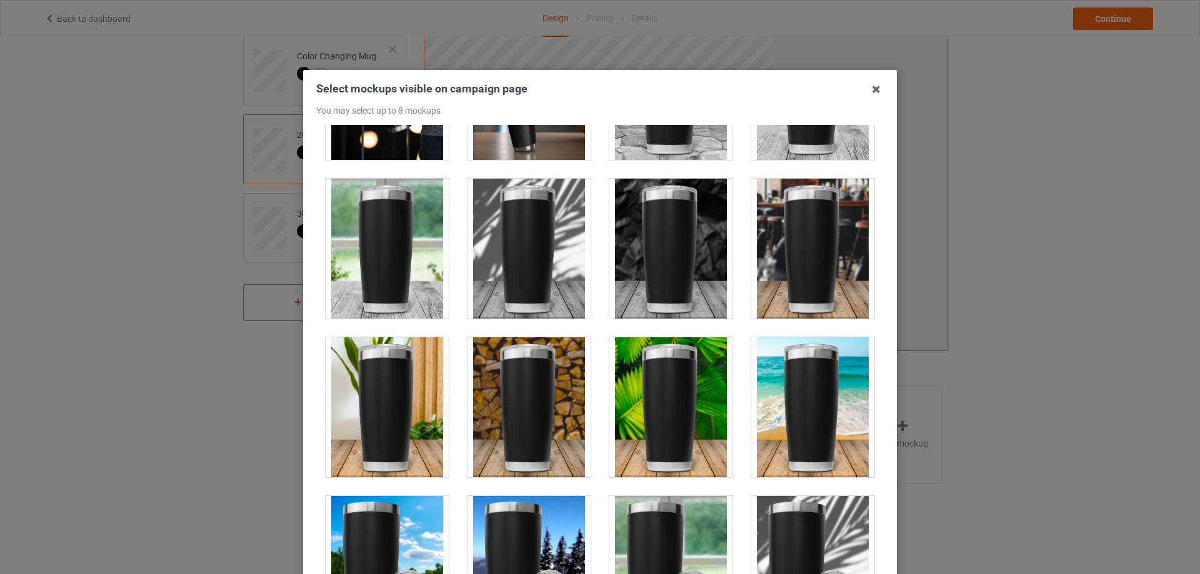
scroll to position [2375, 0]
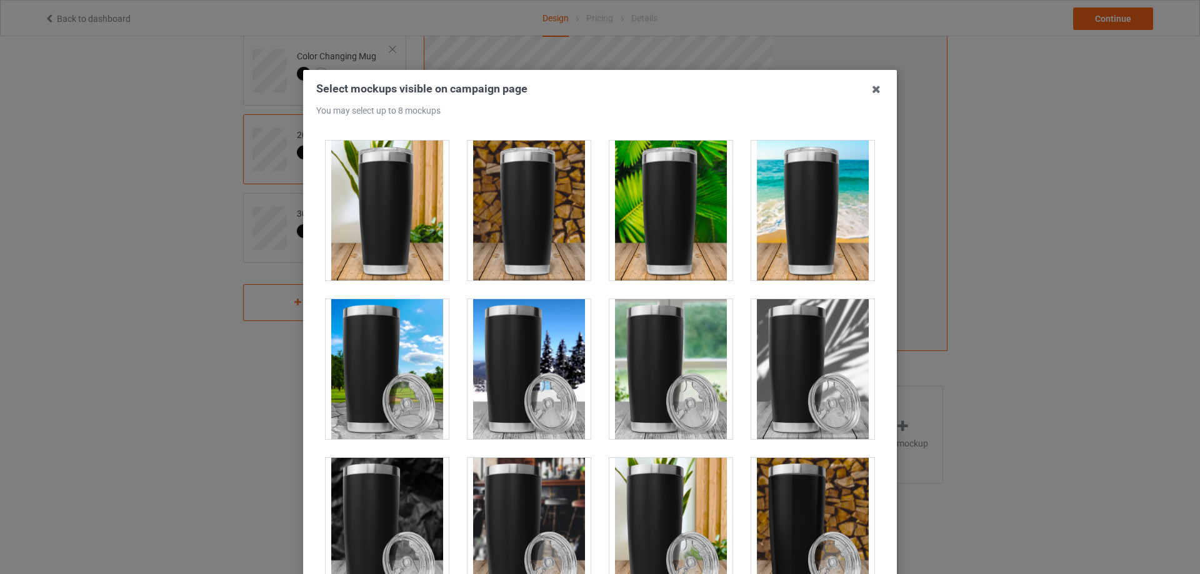
click at [424, 343] on div at bounding box center [387, 369] width 123 height 140
click at [542, 353] on div at bounding box center [529, 369] width 123 height 140
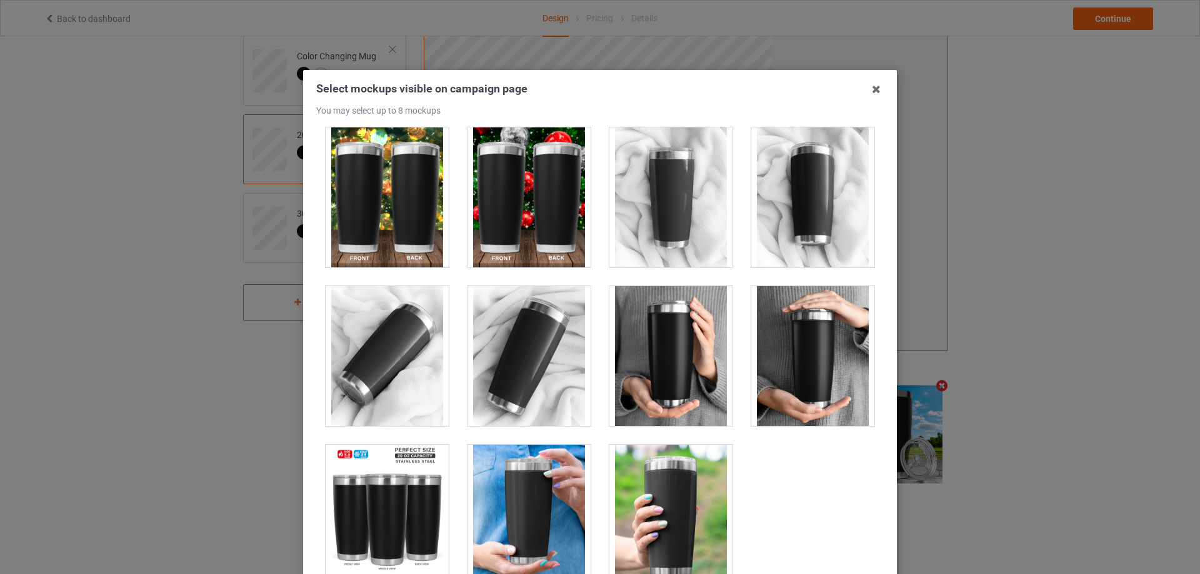
scroll to position [3669, 0]
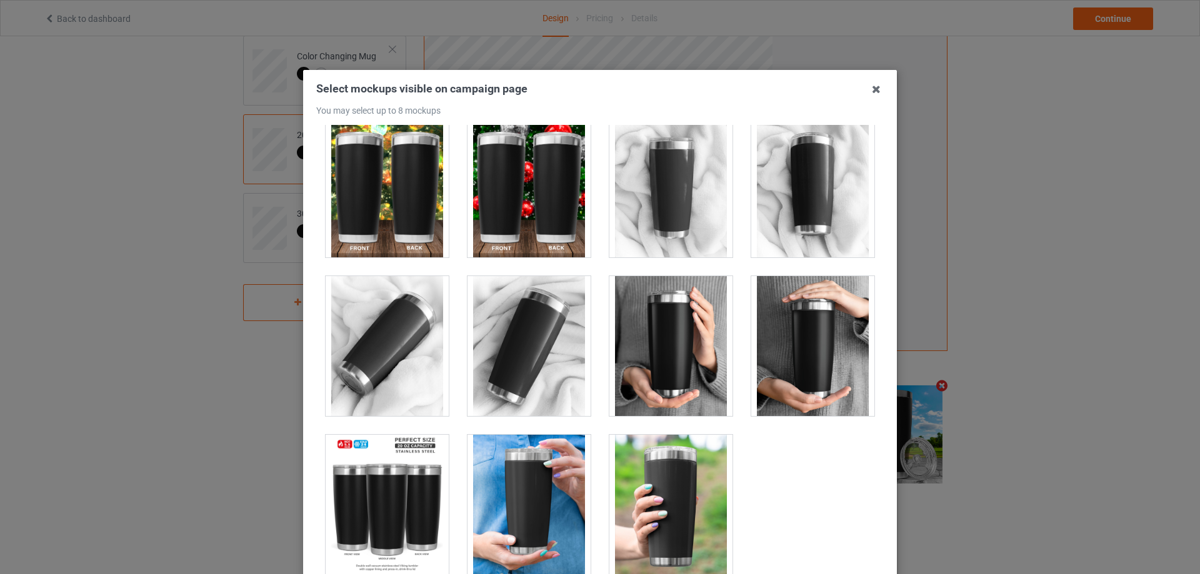
click at [533, 334] on div at bounding box center [529, 346] width 123 height 140
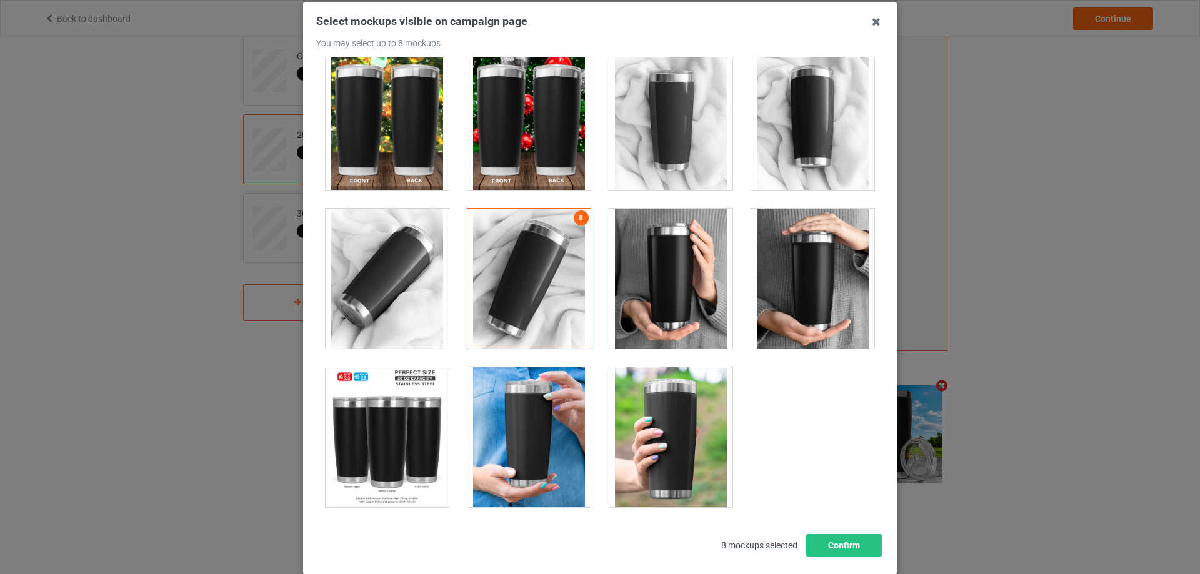
scroll to position [138, 0]
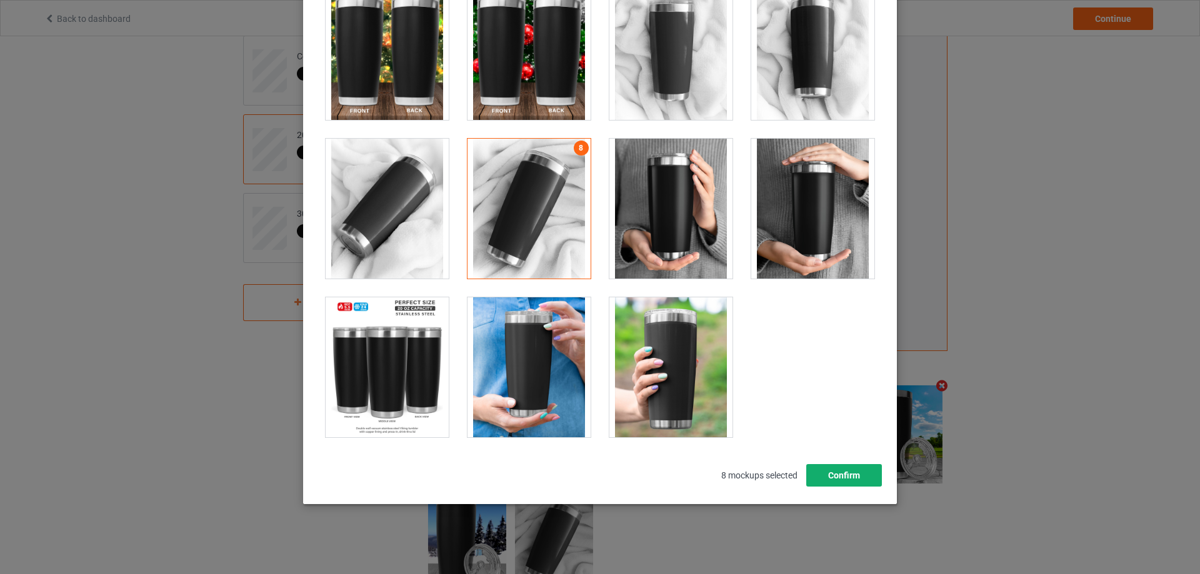
click at [814, 476] on button "Confirm" at bounding box center [844, 475] width 76 height 23
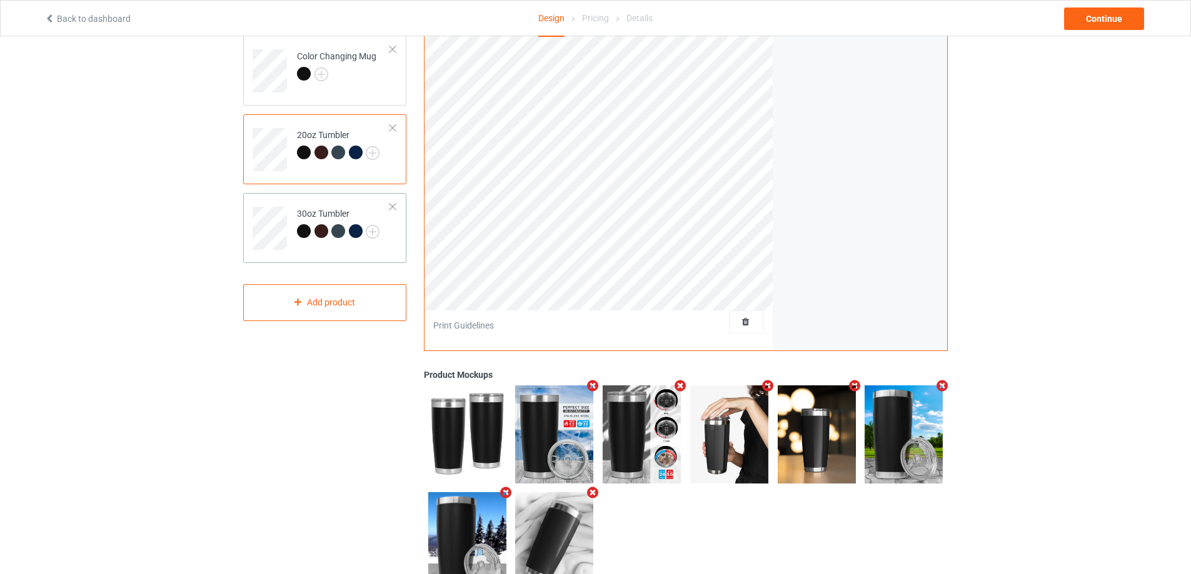
click at [353, 210] on div "30oz Tumbler" at bounding box center [338, 223] width 83 height 30
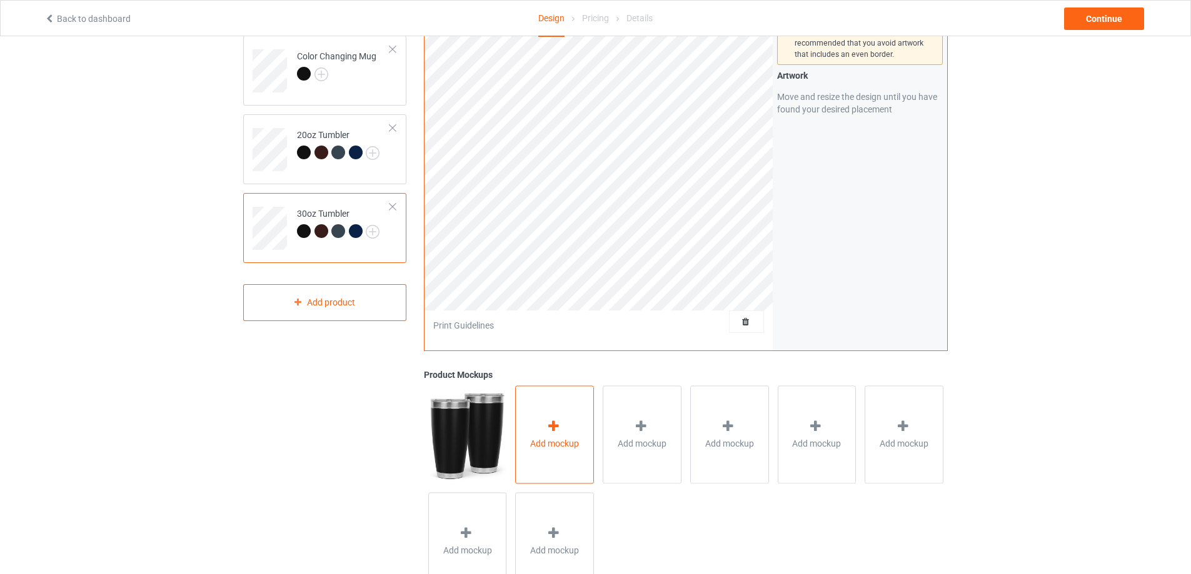
click at [564, 422] on div "Add mockup" at bounding box center [554, 435] width 79 height 98
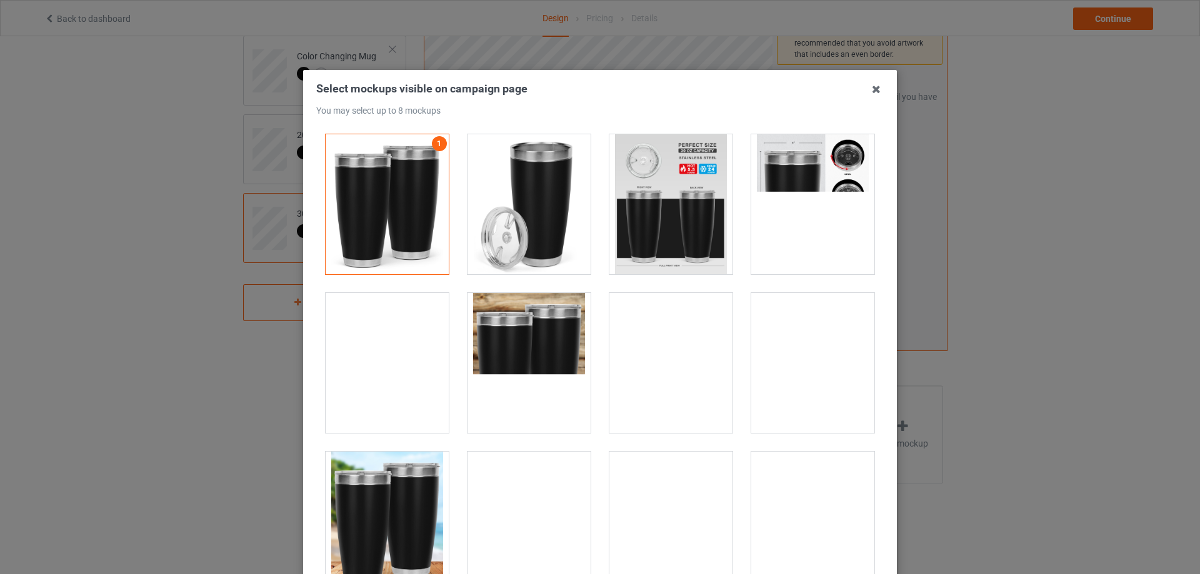
click at [518, 198] on div at bounding box center [529, 204] width 123 height 140
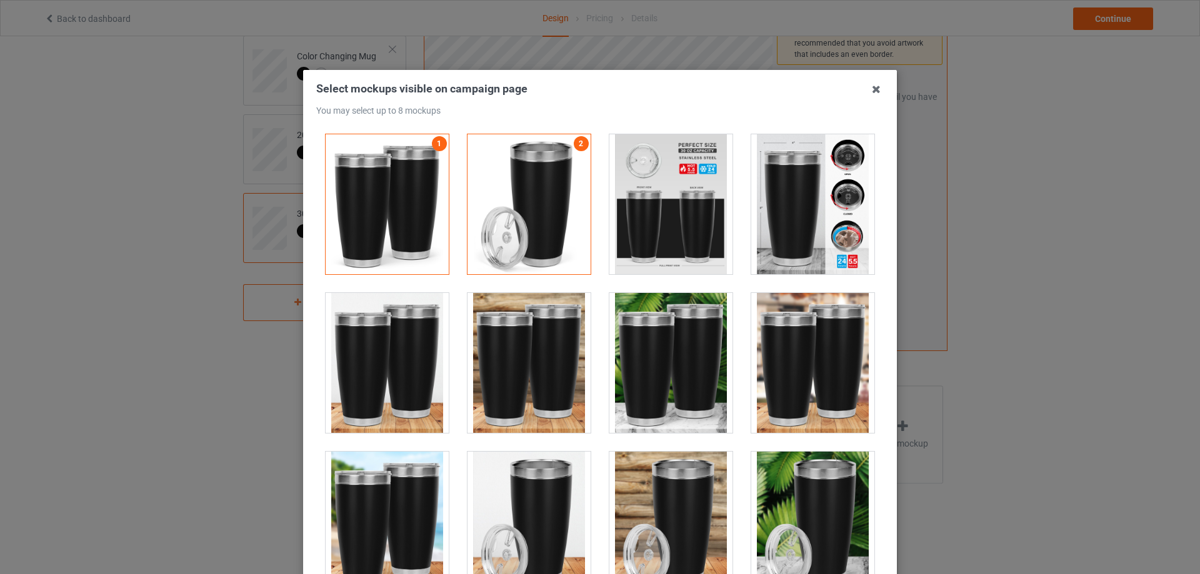
click at [766, 226] on div at bounding box center [812, 204] width 123 height 140
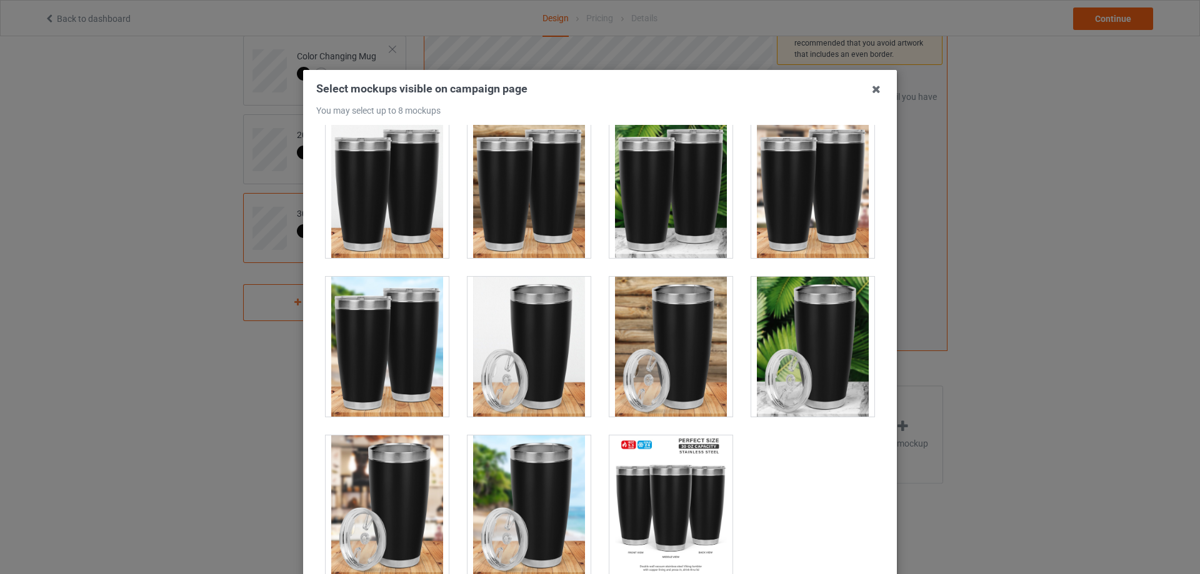
scroll to position [176, 0]
click at [392, 476] on div at bounding box center [387, 505] width 123 height 140
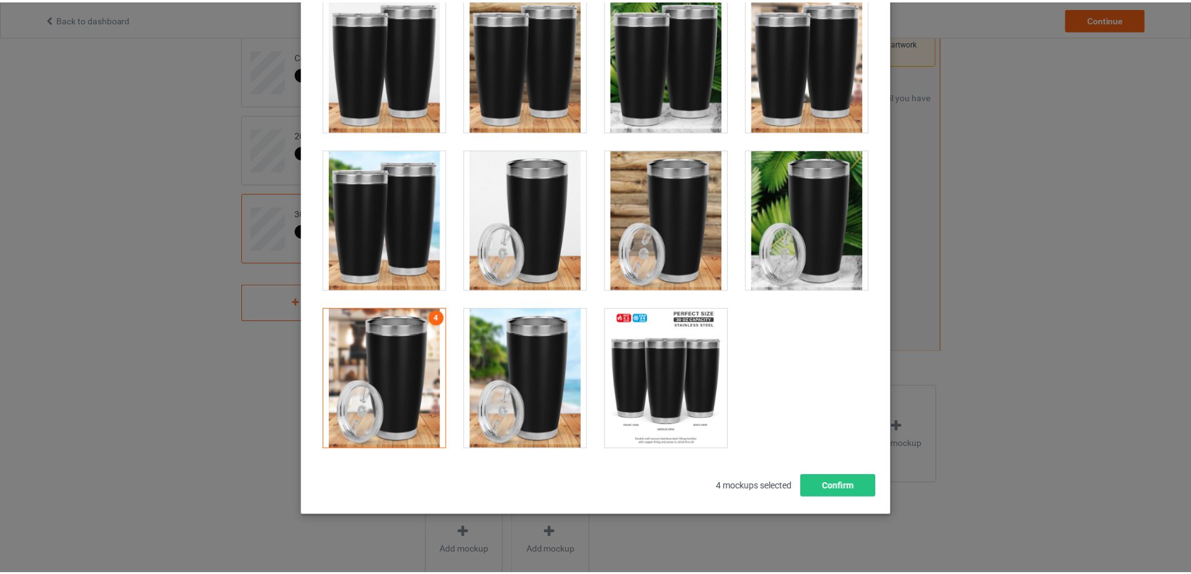
scroll to position [138, 0]
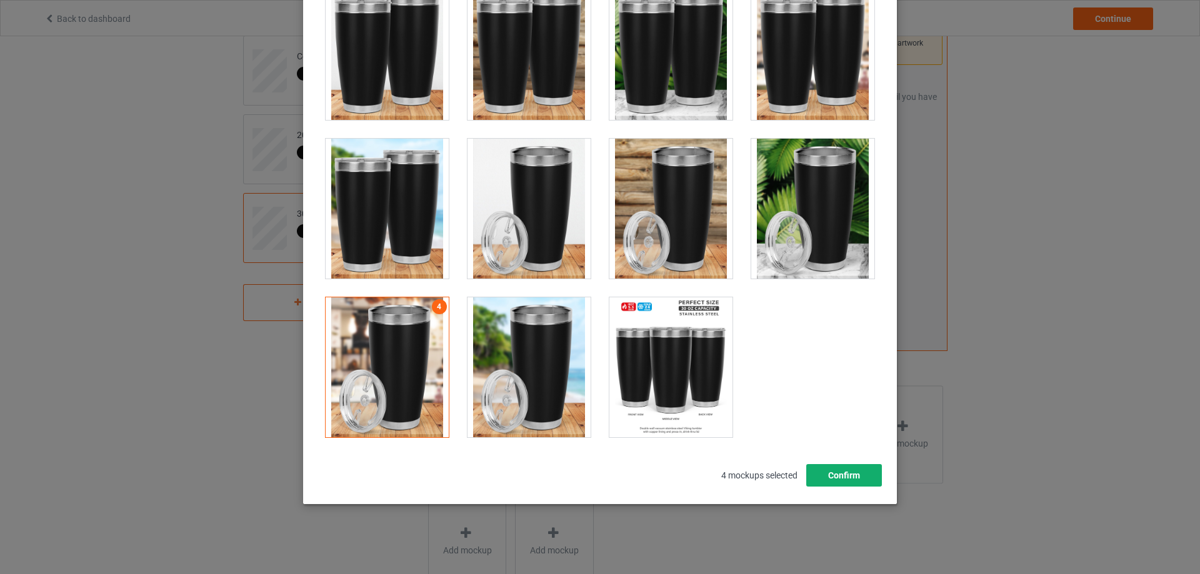
click at [818, 465] on button "Confirm" at bounding box center [844, 475] width 76 height 23
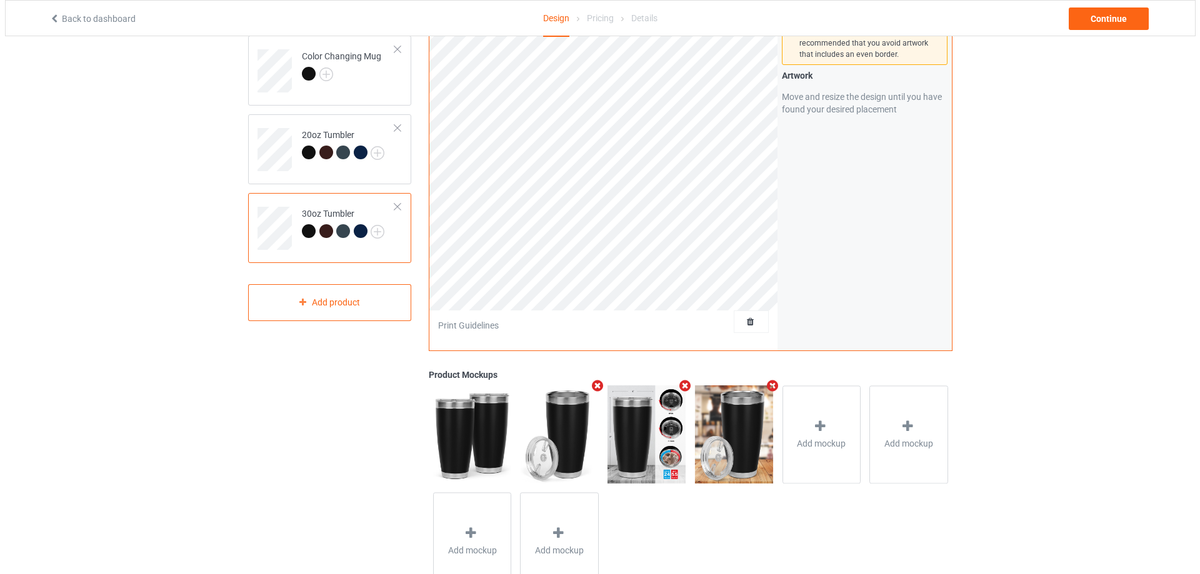
scroll to position [0, 0]
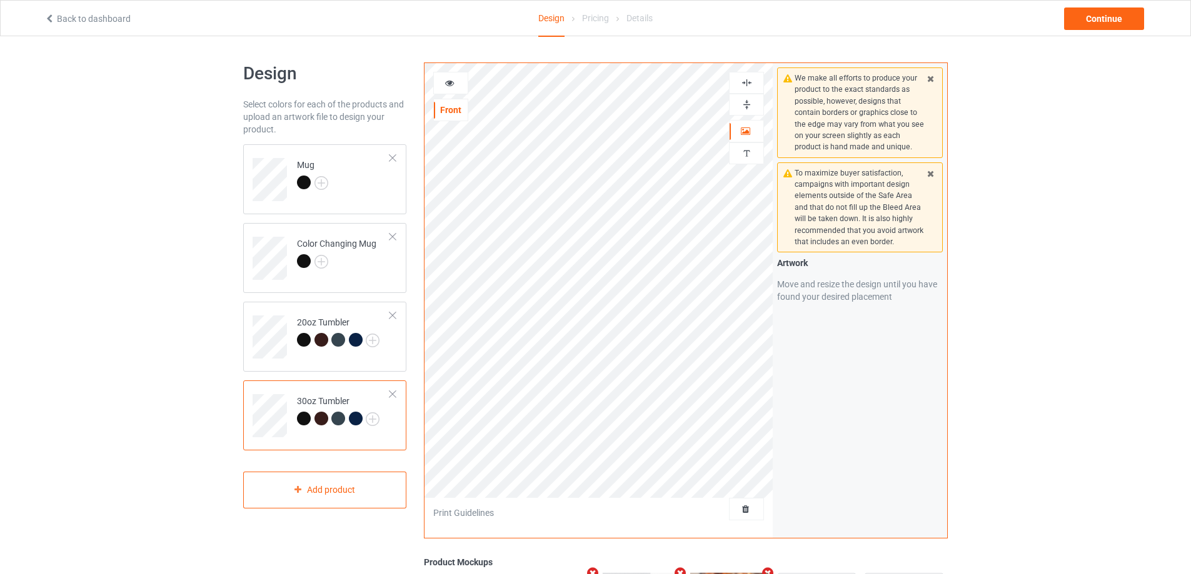
click at [446, 82] on icon at bounding box center [449, 81] width 11 height 9
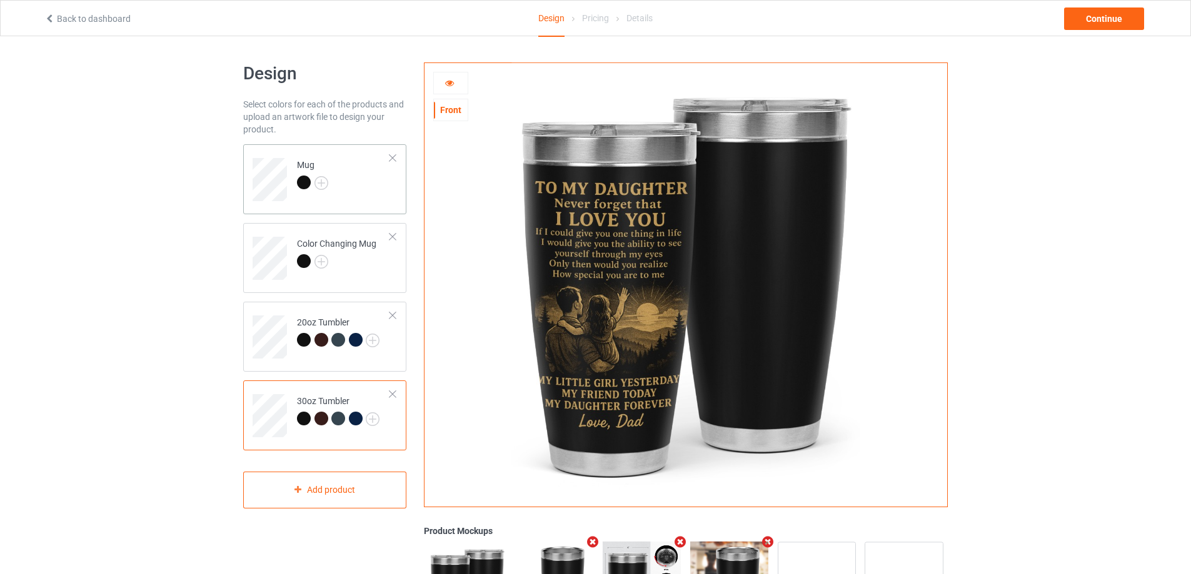
click at [364, 167] on td "Mug" at bounding box center [343, 175] width 107 height 52
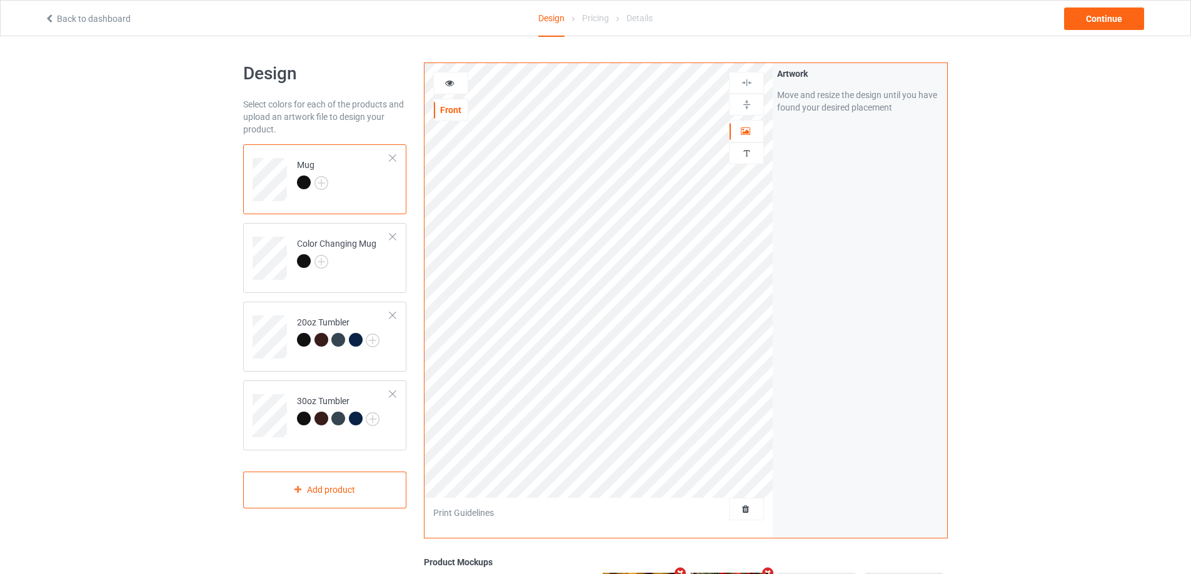
click at [511, 88] on div "Front Artwork Personalized text" at bounding box center [598, 280] width 349 height 435
click at [748, 102] on img at bounding box center [747, 105] width 12 height 12
click at [444, 88] on div at bounding box center [451, 83] width 34 height 13
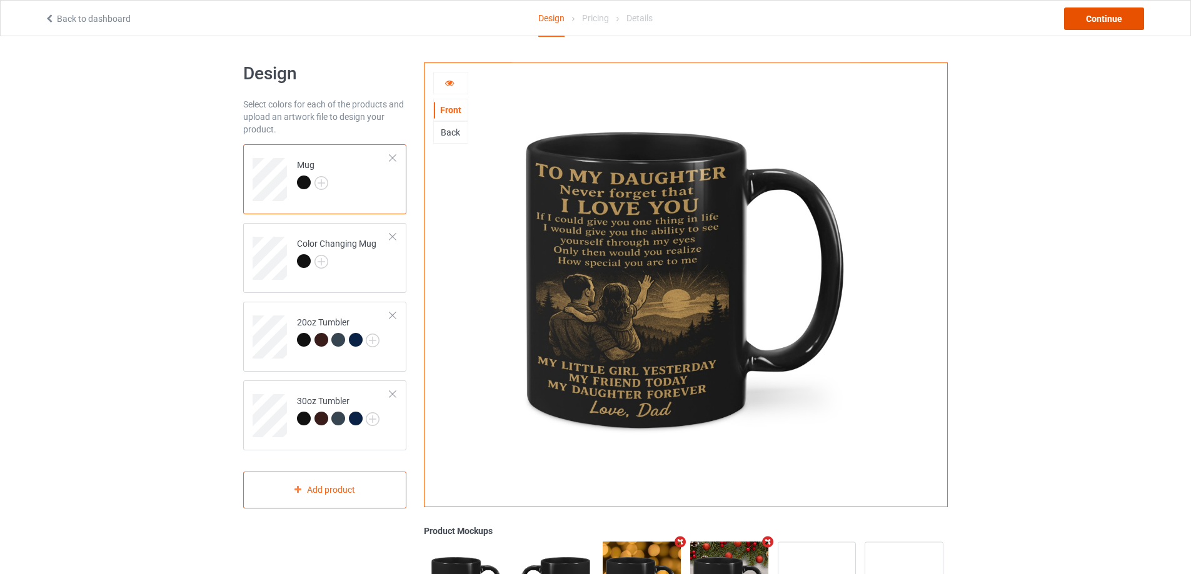
click at [1123, 15] on div "Continue" at bounding box center [1104, 19] width 80 height 23
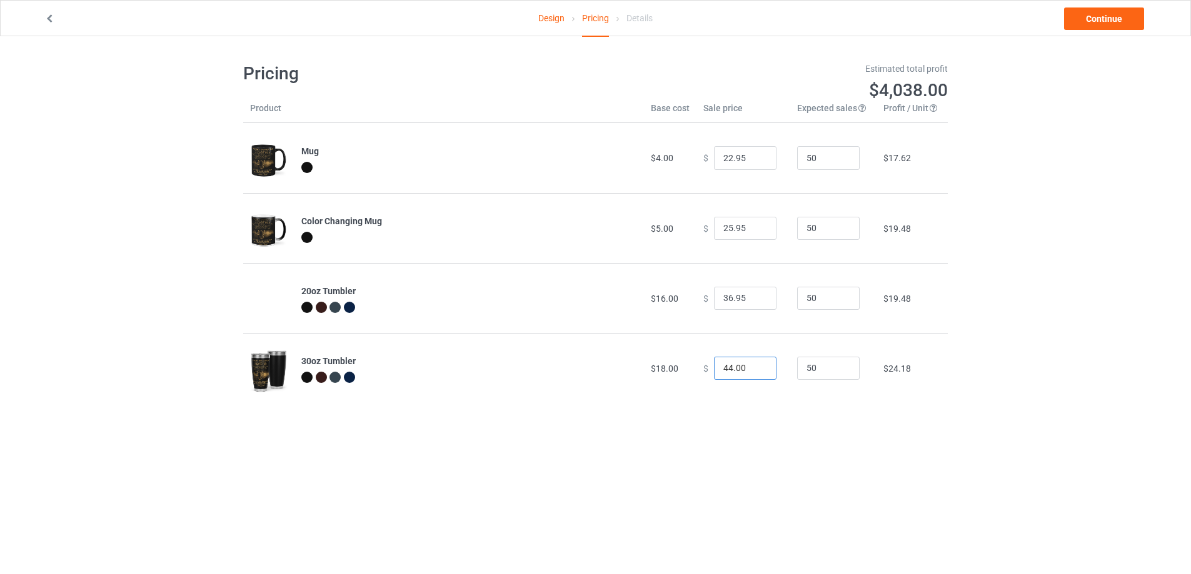
drag, startPoint x: 748, startPoint y: 368, endPoint x: 643, endPoint y: 371, distance: 105.7
click at [643, 373] on tr "30oz Tumbler $18.00 $ 44.00 50 $24.18" at bounding box center [595, 368] width 704 height 70
type input "44.95"
click at [1101, 21] on link "Continue" at bounding box center [1104, 19] width 80 height 23
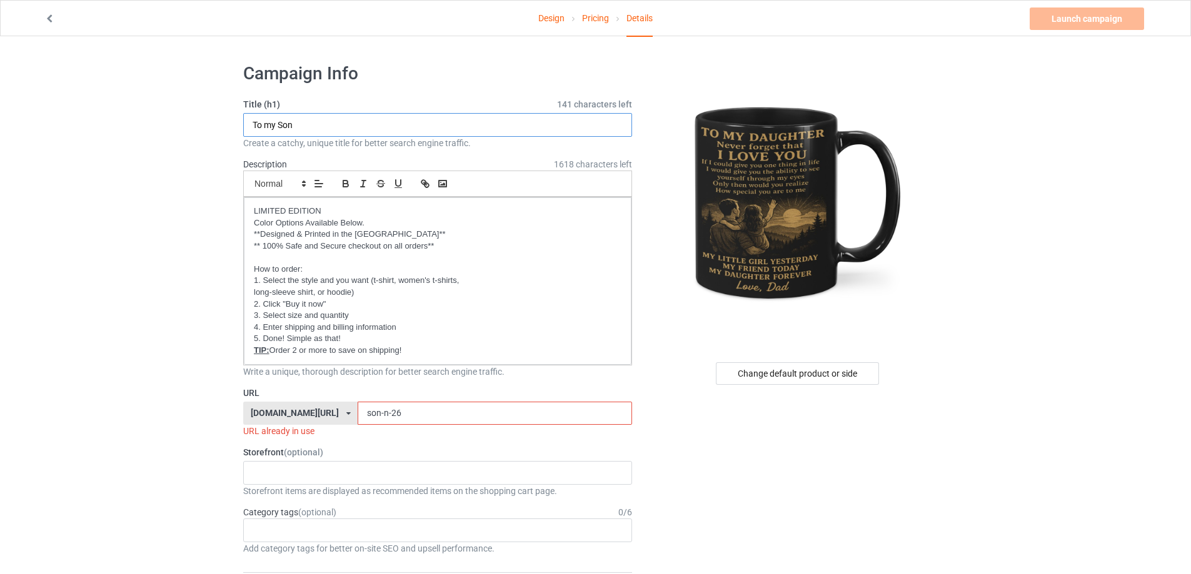
drag, startPoint x: 290, startPoint y: 127, endPoint x: 400, endPoint y: 153, distance: 113.1
click at [277, 125] on input "To my Son" at bounding box center [437, 125] width 389 height 24
type input "To my Daughter"
drag, startPoint x: 359, startPoint y: 416, endPoint x: 319, endPoint y: 415, distance: 39.4
click at [319, 415] on div "[DOMAIN_NAME][URL] [DOMAIN_NAME][URL] [DOMAIN_NAME][URL] [DOMAIN_NAME][URL] [DO…" at bounding box center [437, 414] width 389 height 24
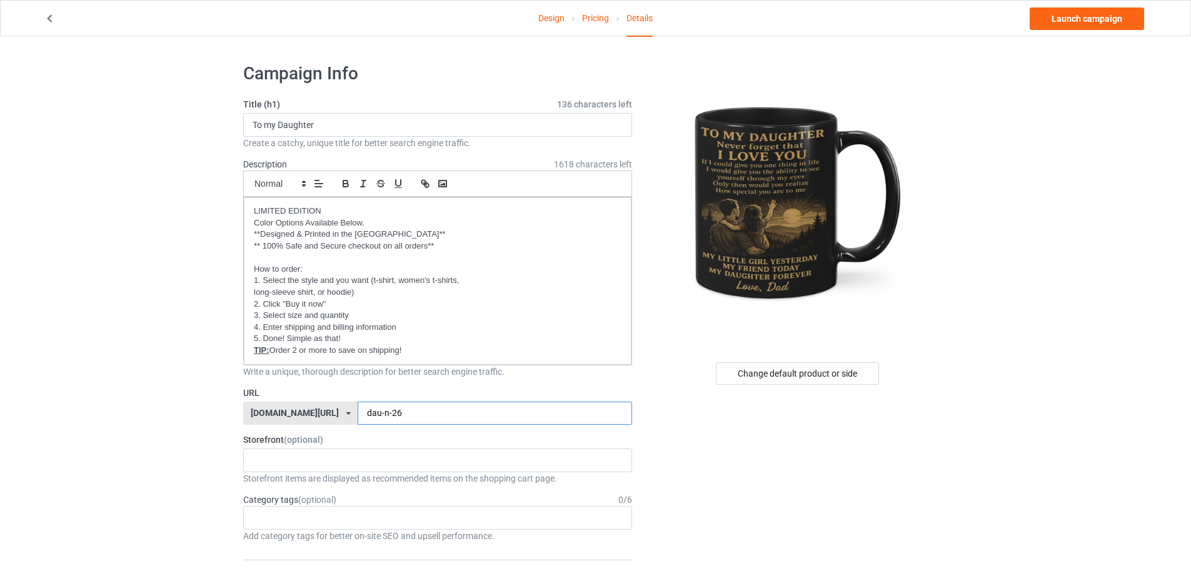
type input "dau-n-26"
click at [1096, 17] on link "Launch campaign" at bounding box center [1086, 19] width 114 height 23
